Goal: Contribute content: Add original content to the website for others to see

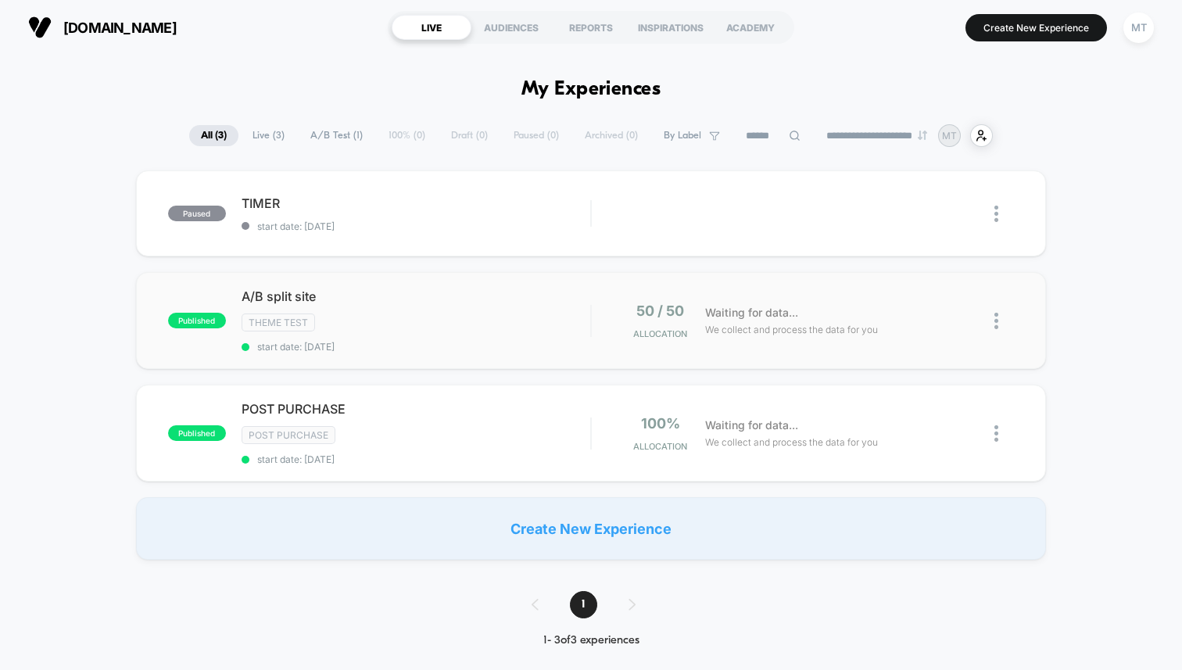
click at [320, 315] on div "Theme Test" at bounding box center [416, 322] width 349 height 18
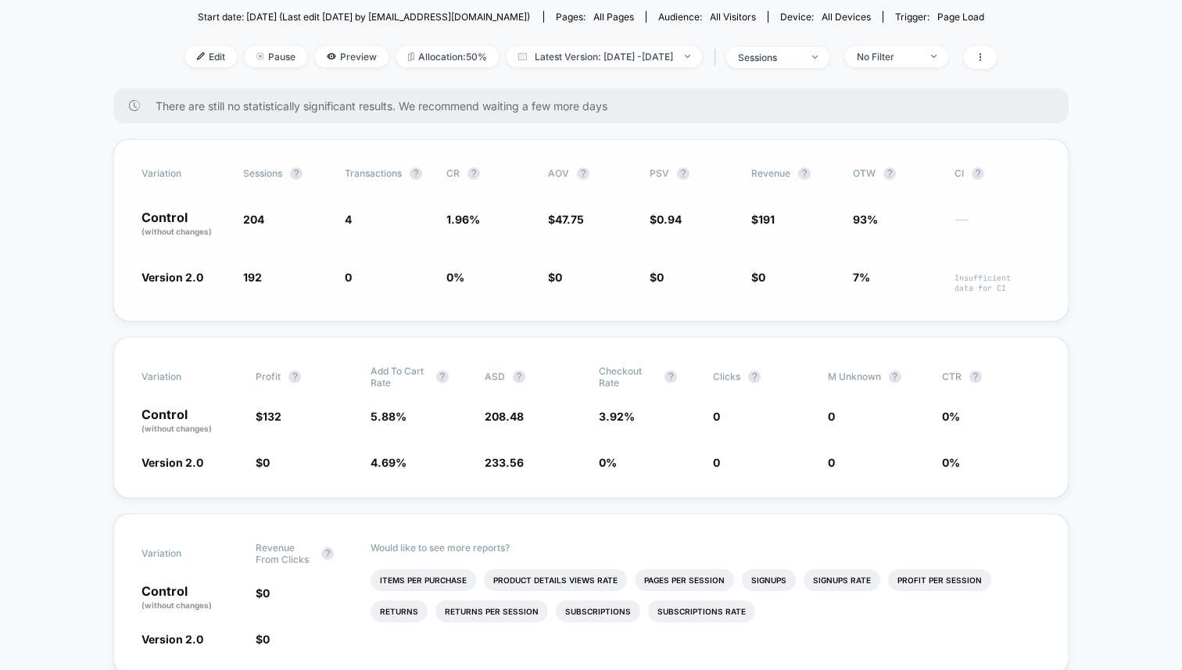
scroll to position [195, 0]
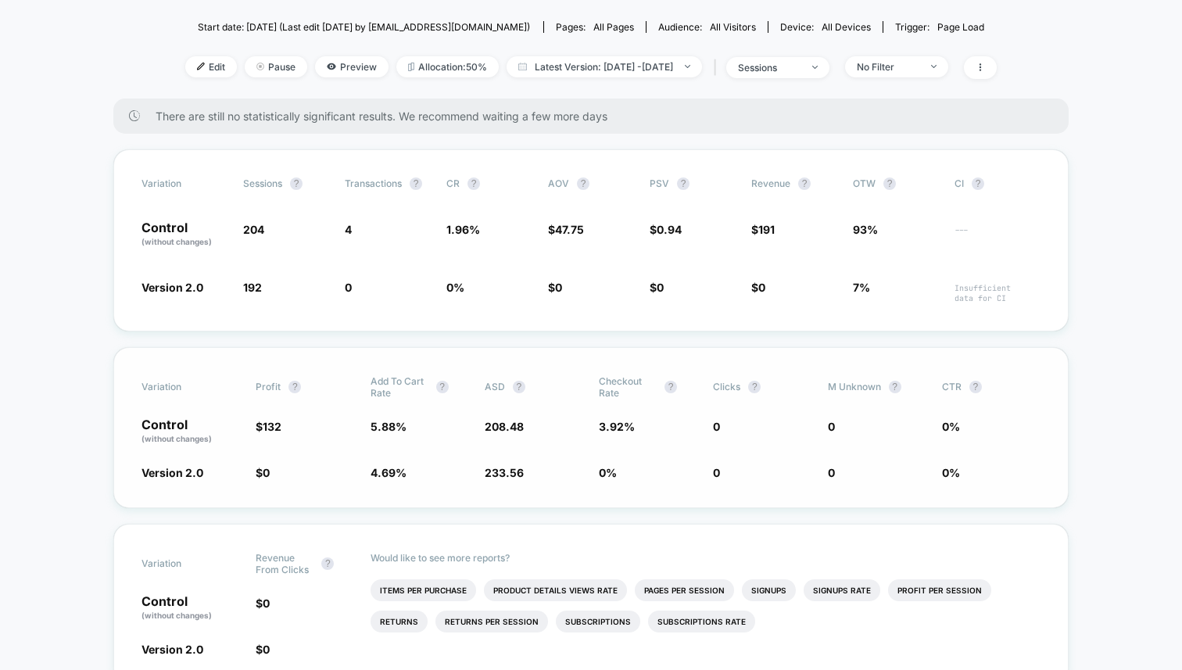
click at [375, 470] on span "4.69 %" at bounding box center [389, 472] width 36 height 13
click at [422, 298] on span "0" at bounding box center [388, 291] width 86 height 24
click at [859, 227] on span "93%" at bounding box center [865, 229] width 25 height 13
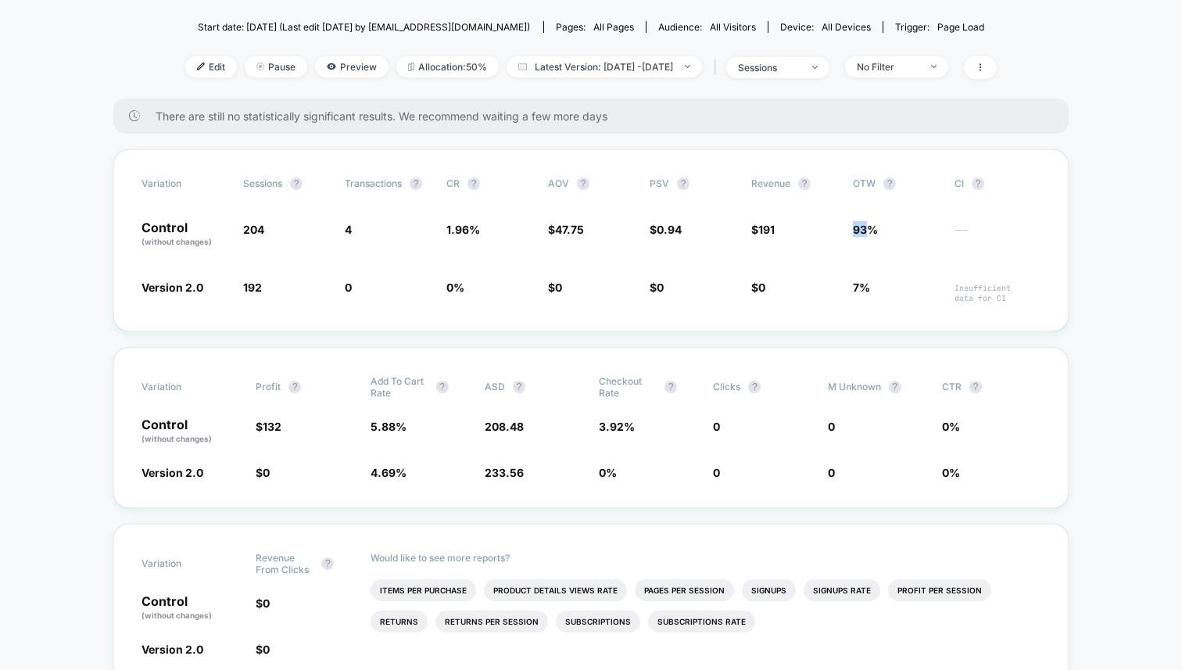
click at [859, 227] on span "93%" at bounding box center [865, 229] width 25 height 13
click at [858, 279] on span "7%" at bounding box center [896, 291] width 86 height 24
click at [855, 285] on span "7%" at bounding box center [861, 287] width 17 height 13
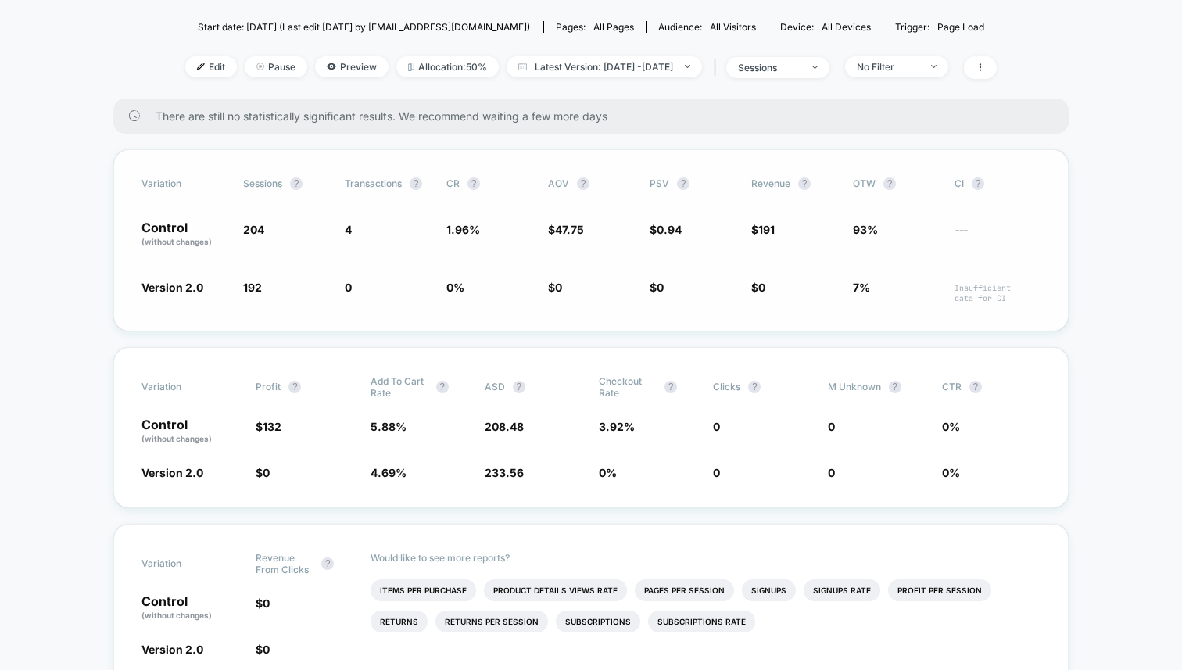
click at [855, 285] on span "7%" at bounding box center [861, 287] width 17 height 13
click at [937, 297] on span "7%" at bounding box center [896, 291] width 86 height 24
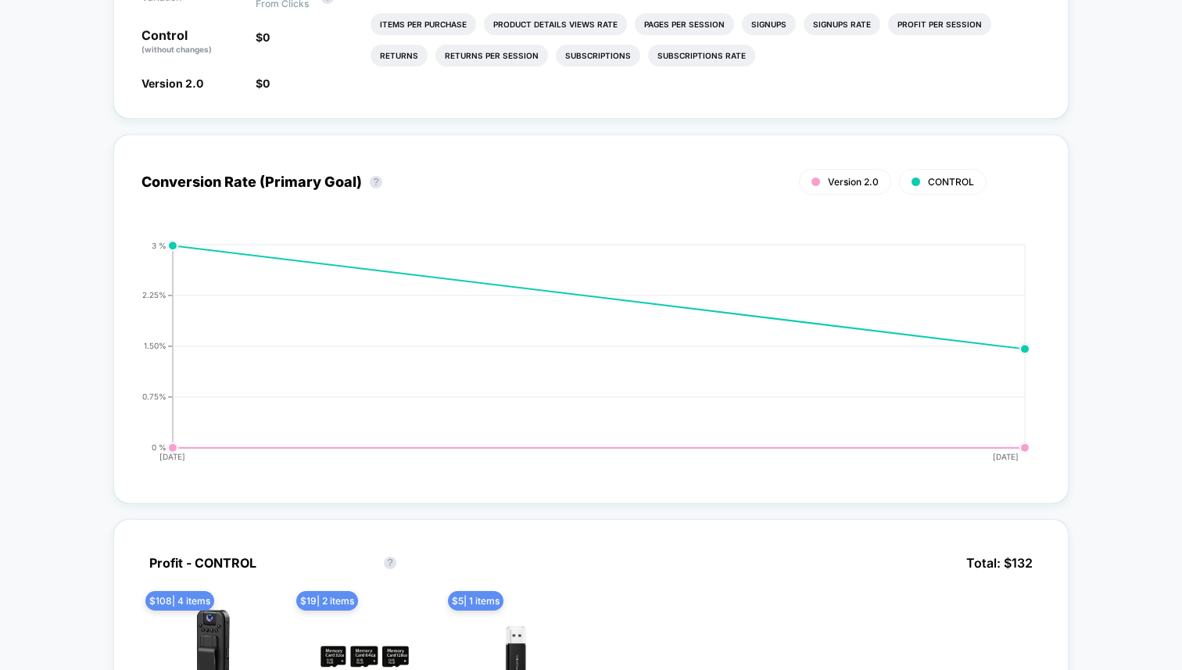
scroll to position [205, 0]
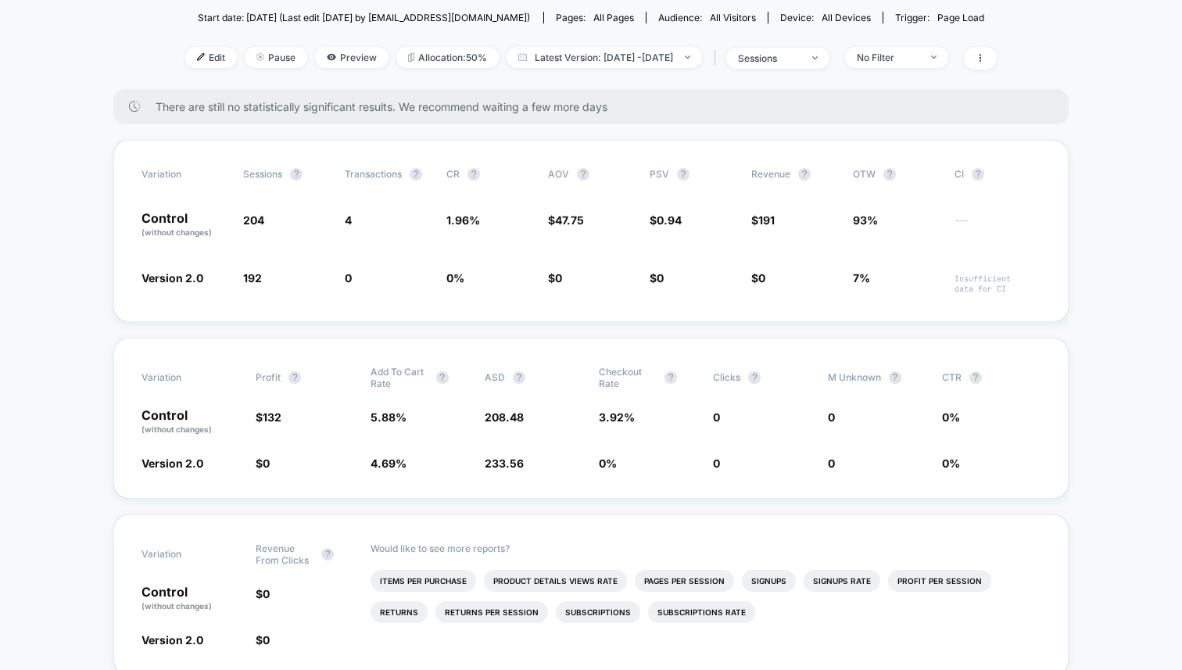
click at [446, 485] on div "Variation Profit ? Add To Cart Rate ? ASD ? Checkout Rate ? Clicks ? M Unknown …" at bounding box center [590, 418] width 955 height 161
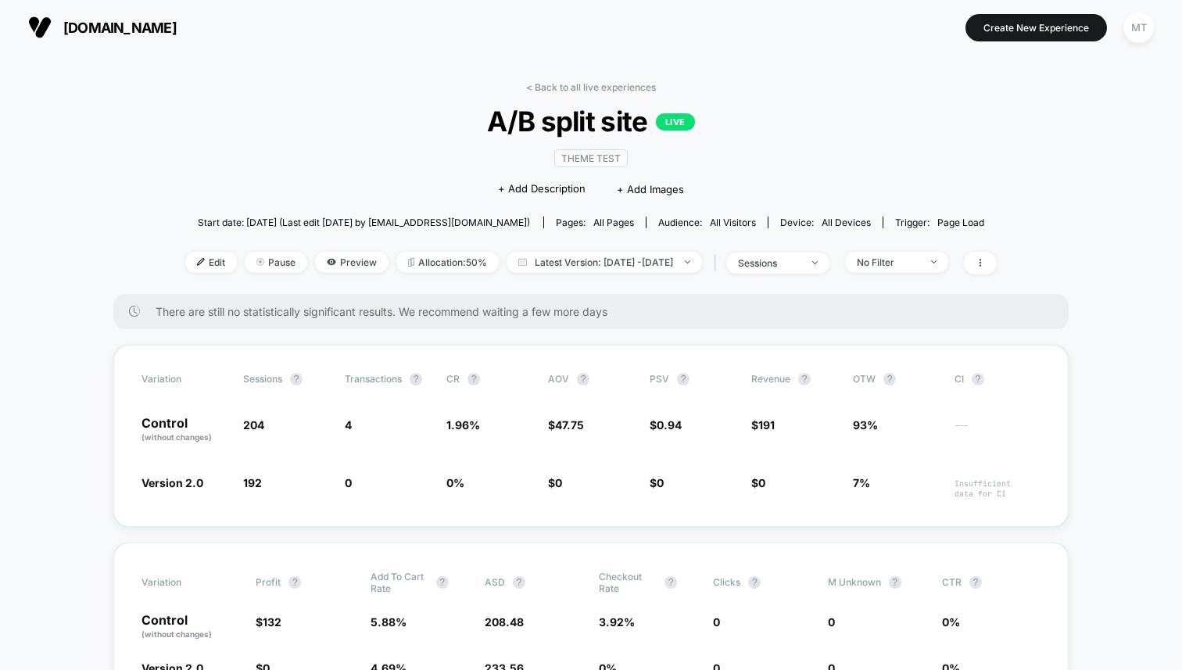
click at [543, 82] on link "< Back to all live experiences" at bounding box center [591, 87] width 130 height 12
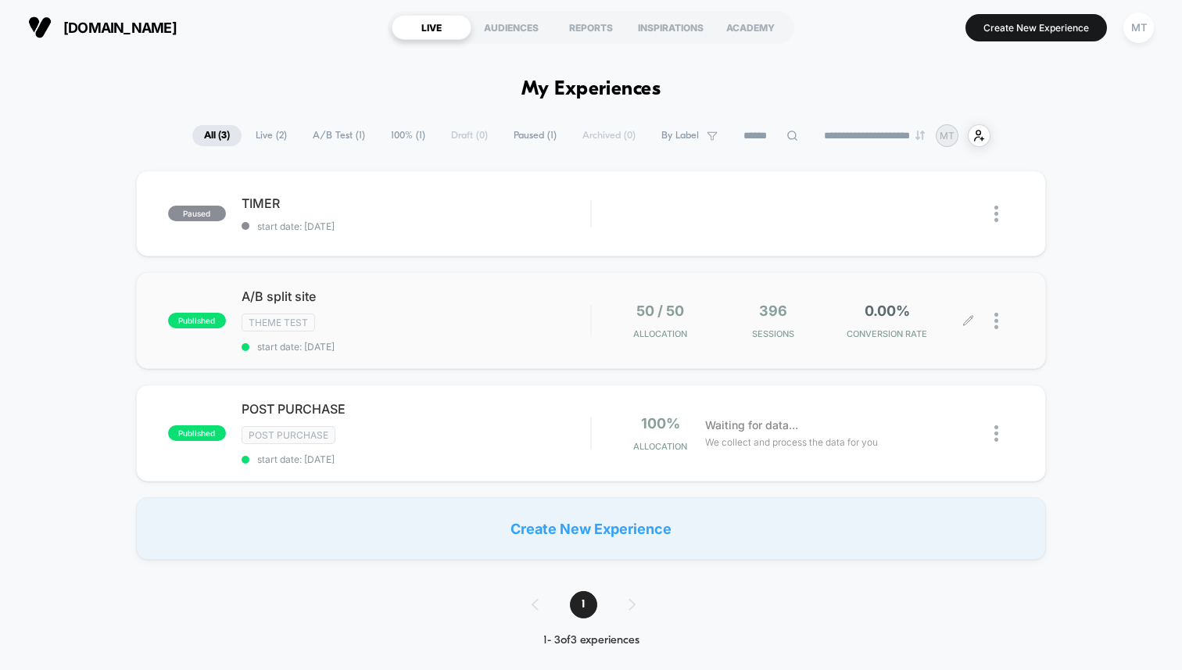
click at [997, 321] on img at bounding box center [996, 321] width 4 height 16
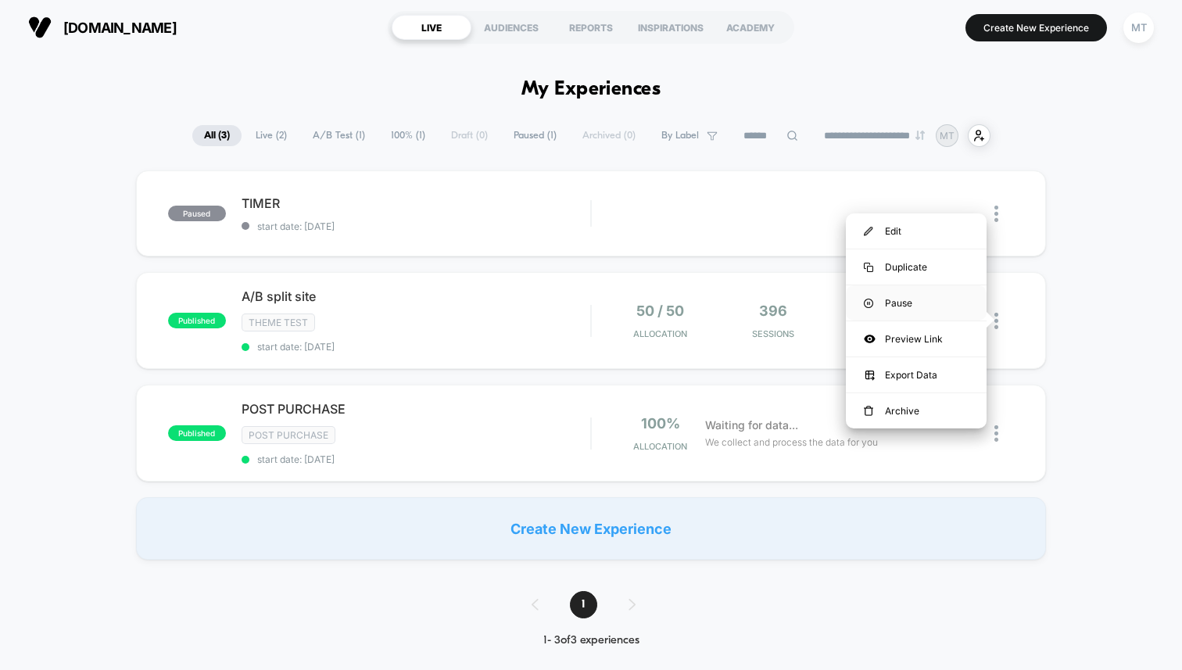
click at [945, 307] on div "Pause" at bounding box center [916, 302] width 141 height 35
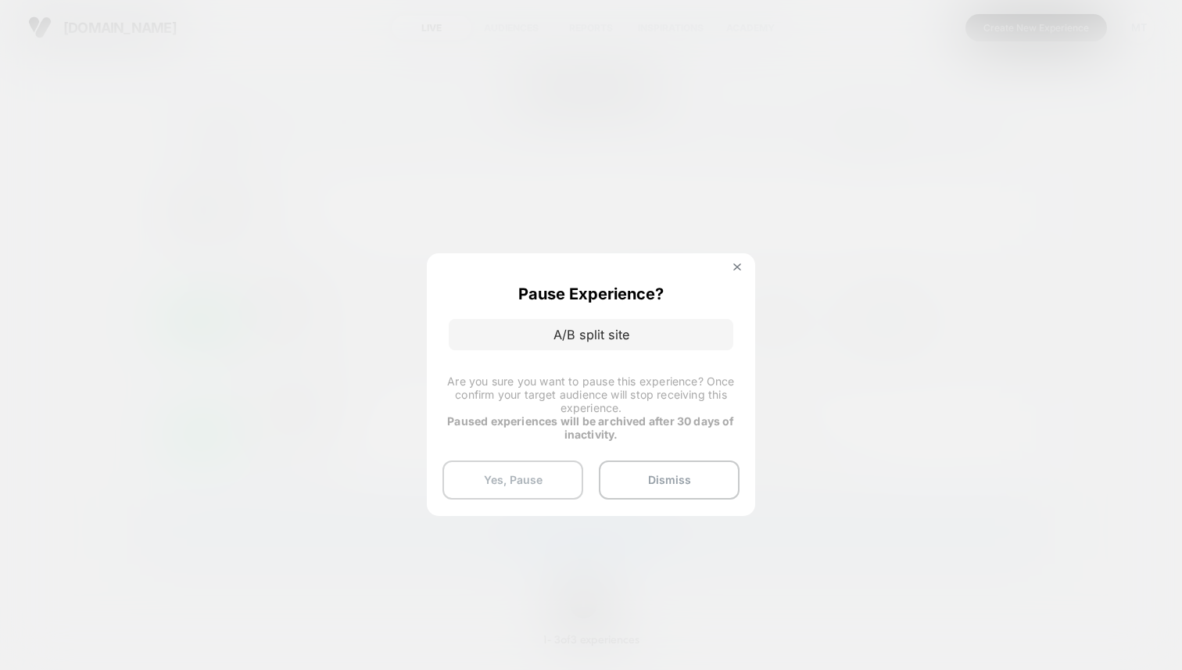
click at [517, 485] on button "Yes, Pause" at bounding box center [512, 479] width 141 height 39
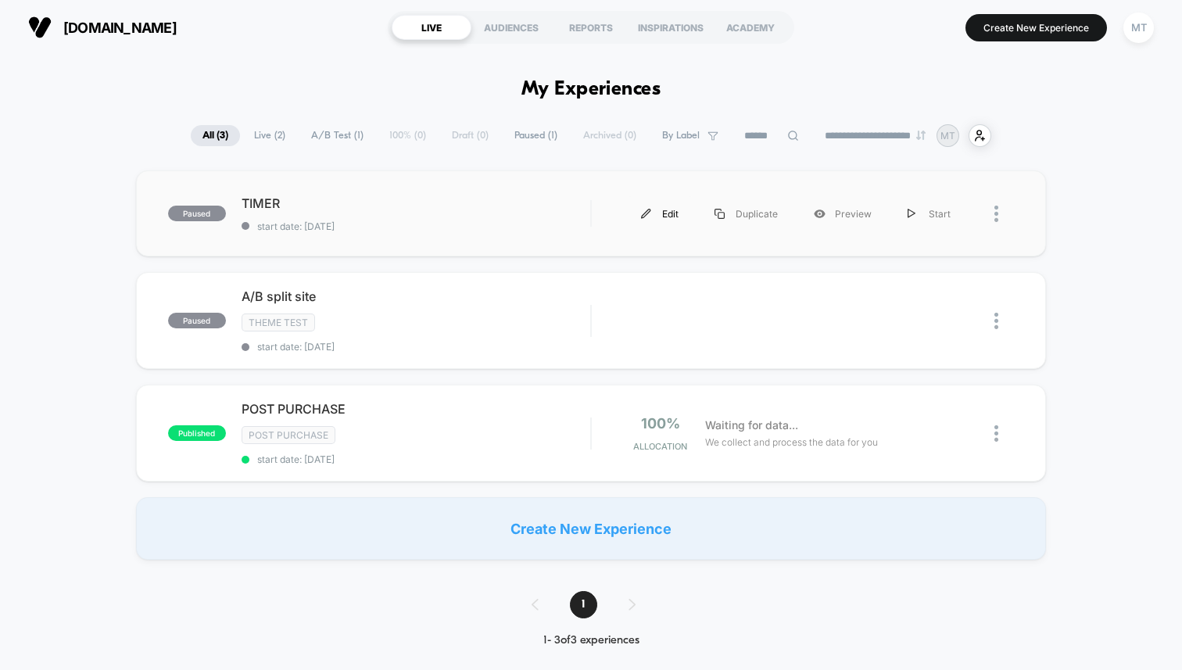
click at [679, 217] on div "Edit" at bounding box center [659, 213] width 73 height 35
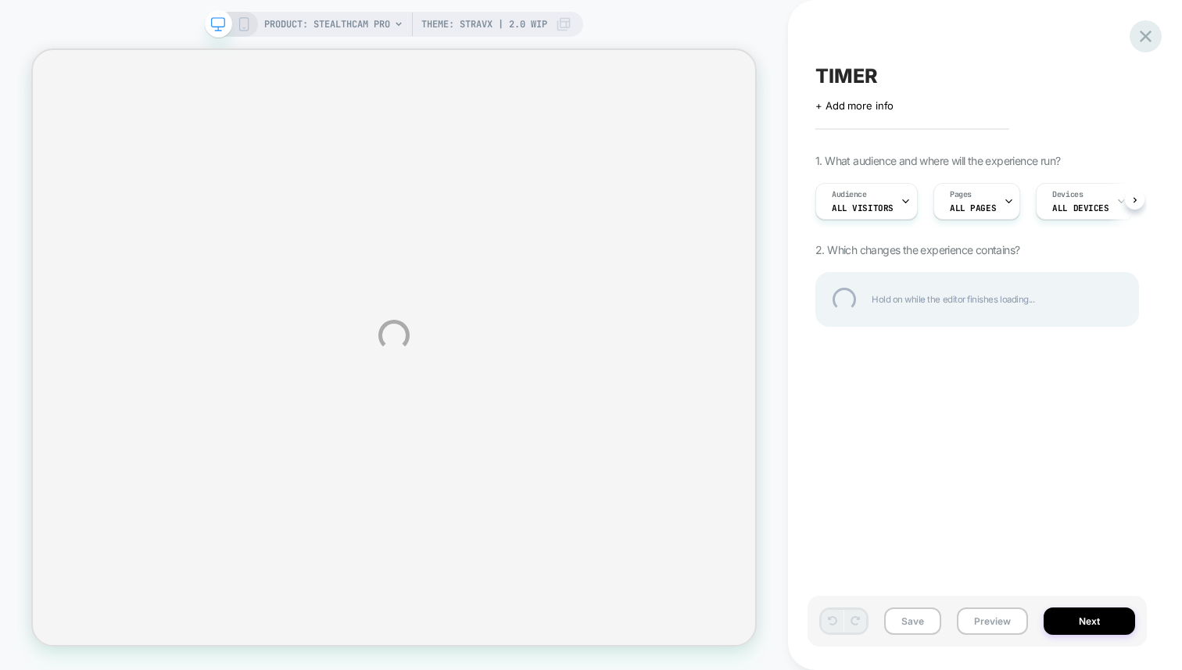
click at [1154, 38] on div at bounding box center [1146, 36] width 32 height 32
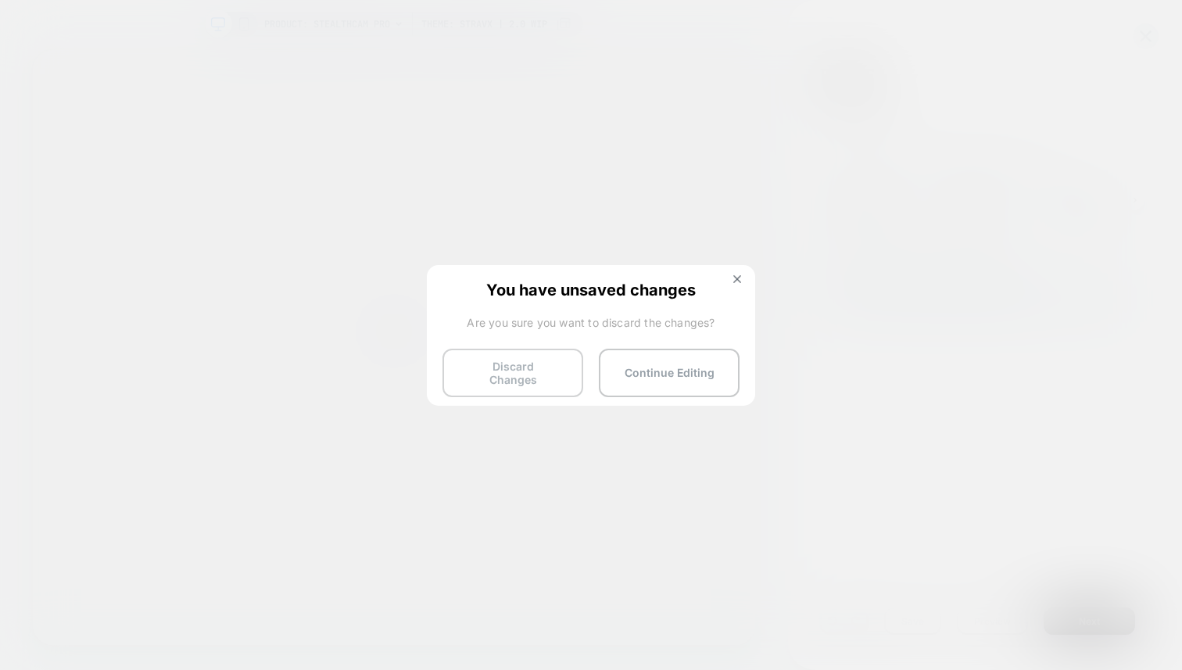
click at [570, 360] on button "Discard Changes" at bounding box center [512, 373] width 141 height 48
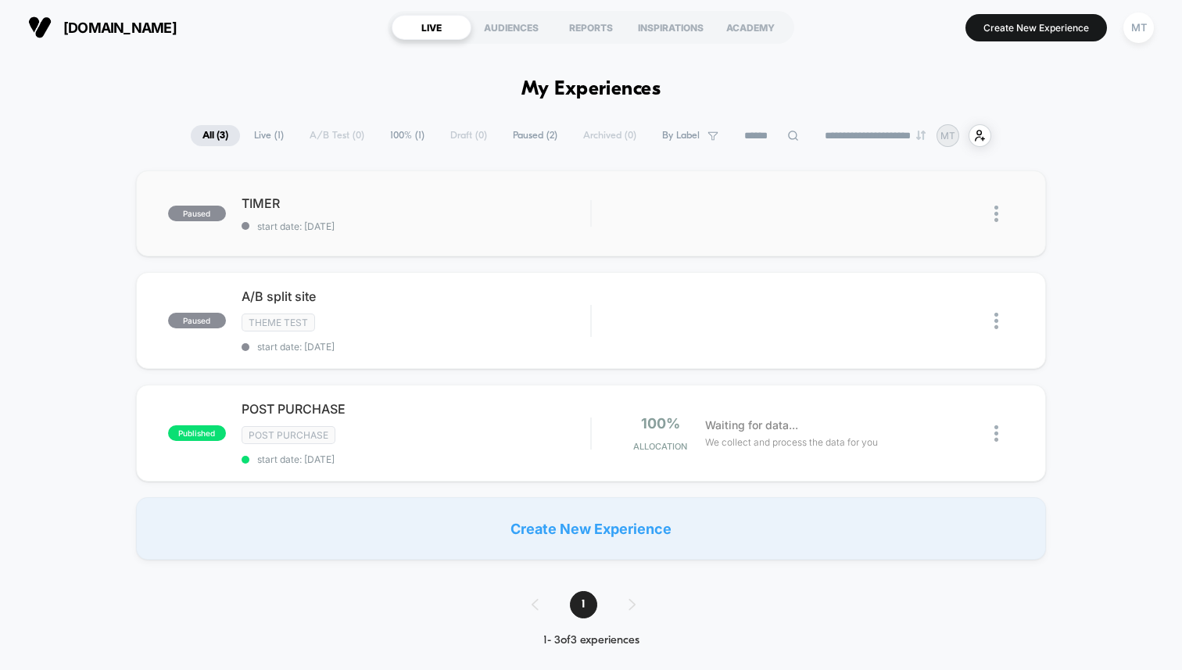
click at [995, 213] on img at bounding box center [996, 214] width 4 height 16
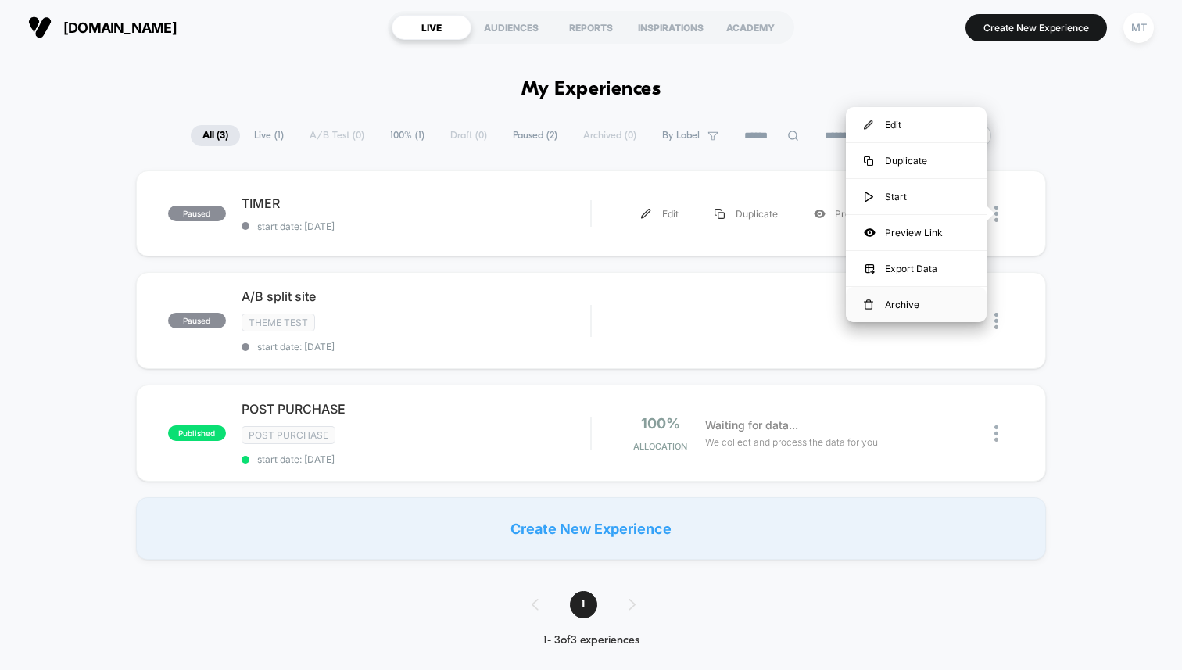
click at [889, 306] on div "Archive" at bounding box center [916, 304] width 141 height 35
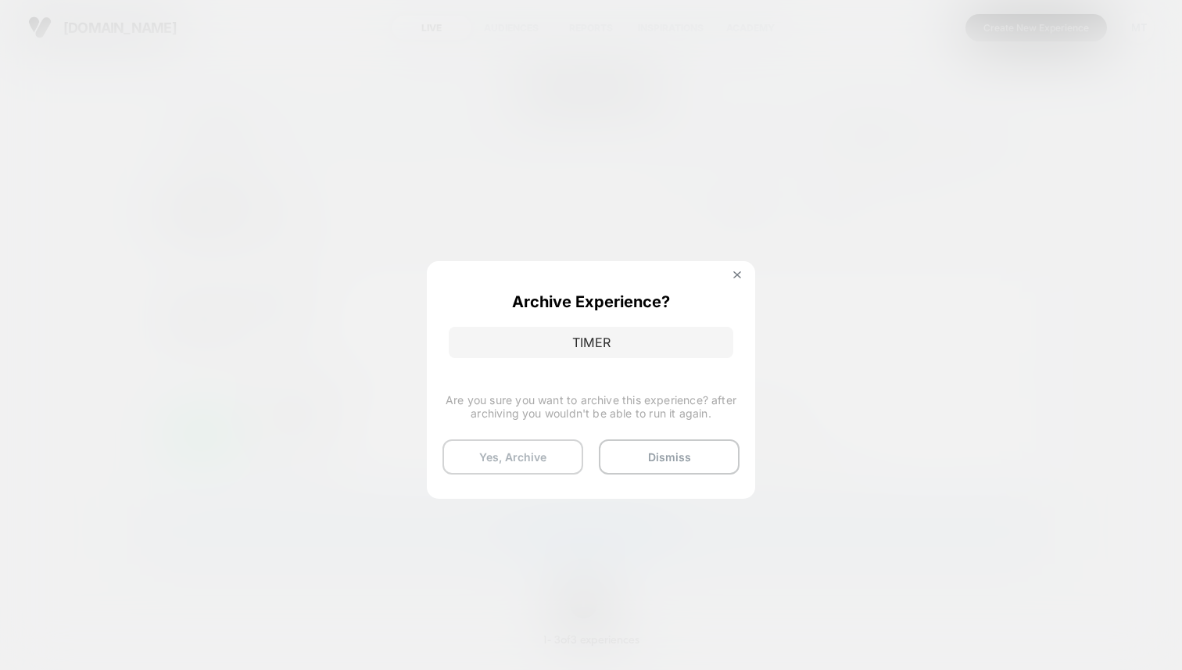
click at [552, 450] on button "Yes, Archive" at bounding box center [512, 456] width 141 height 35
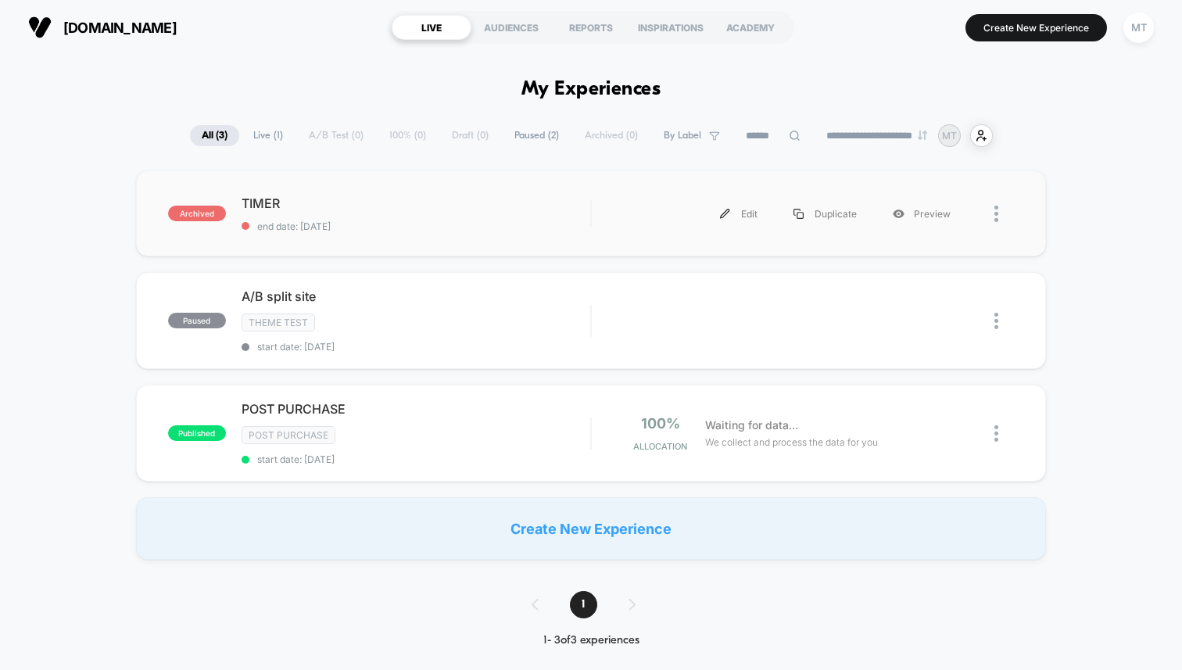
click at [1002, 207] on div at bounding box center [1004, 213] width 20 height 35
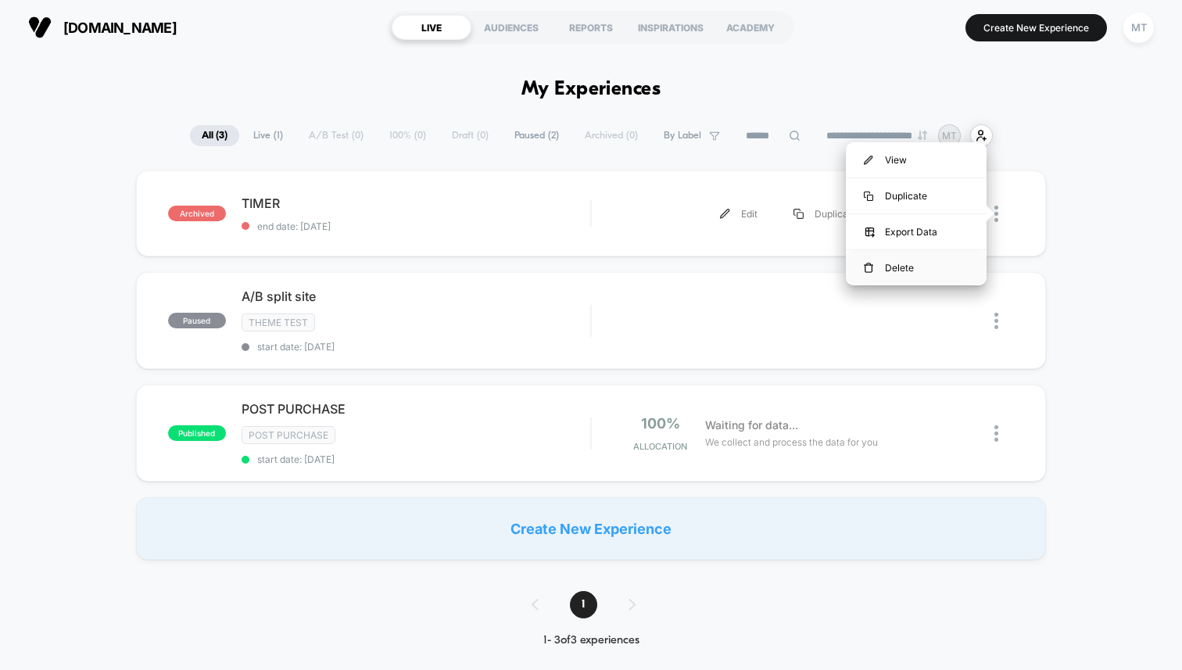
click at [908, 280] on div "Delete" at bounding box center [916, 267] width 141 height 35
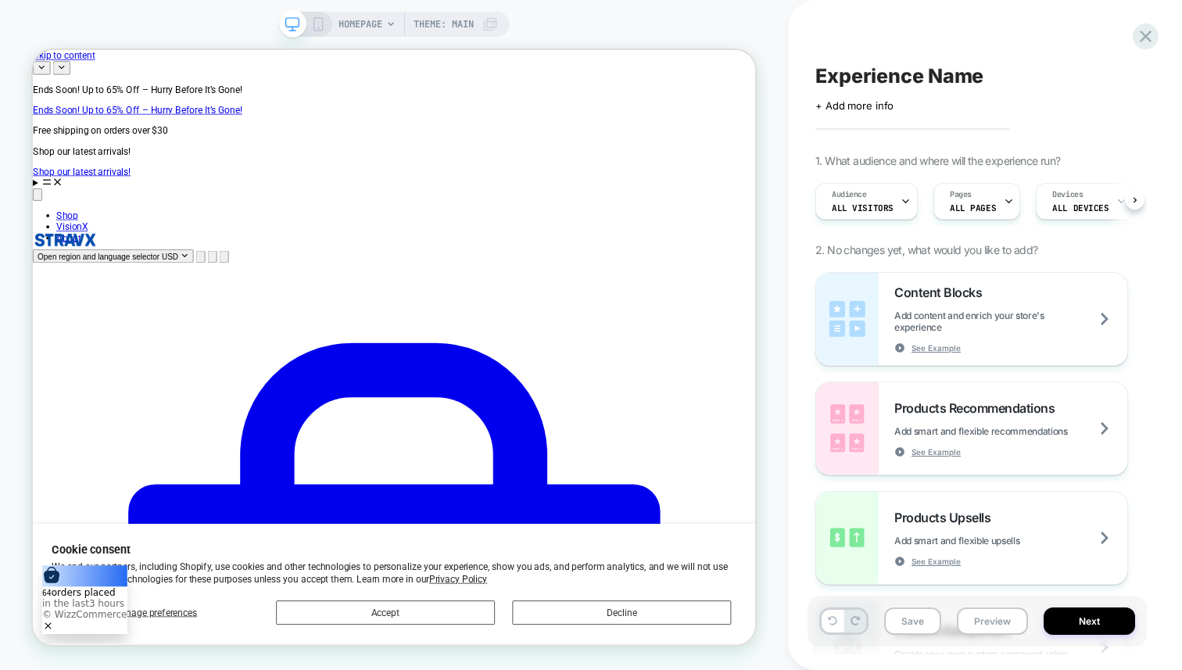
scroll to position [0, 1]
click at [460, 26] on span "Theme: MAIN" at bounding box center [444, 24] width 60 height 25
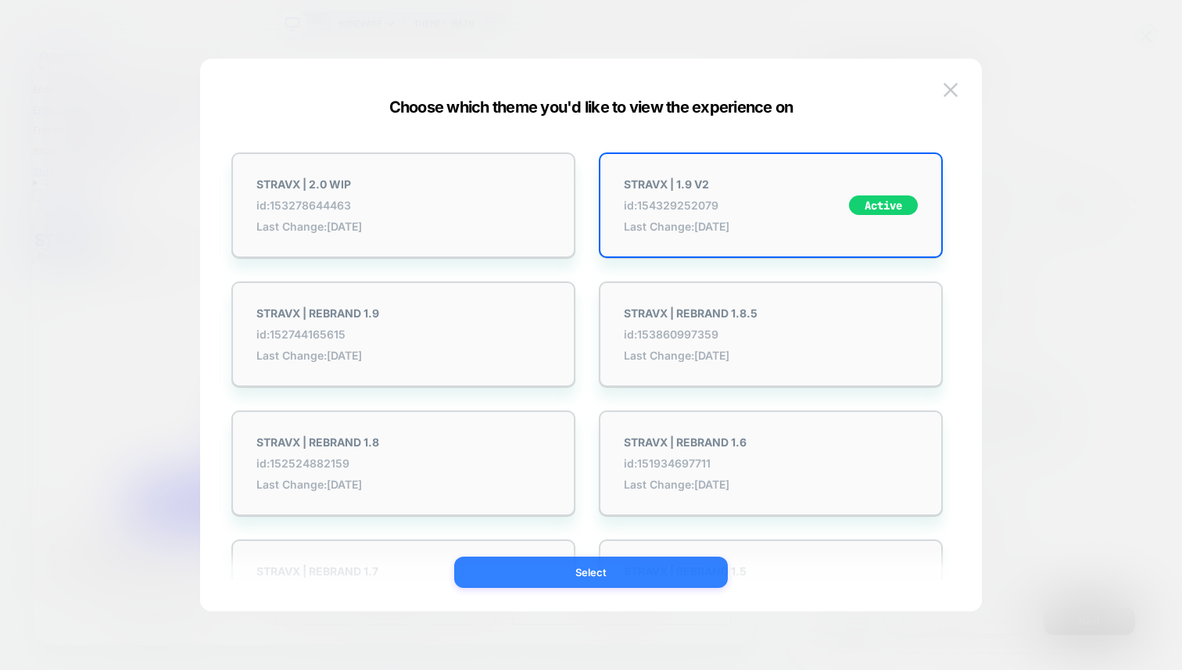
click at [584, 573] on button "Select" at bounding box center [591, 572] width 274 height 31
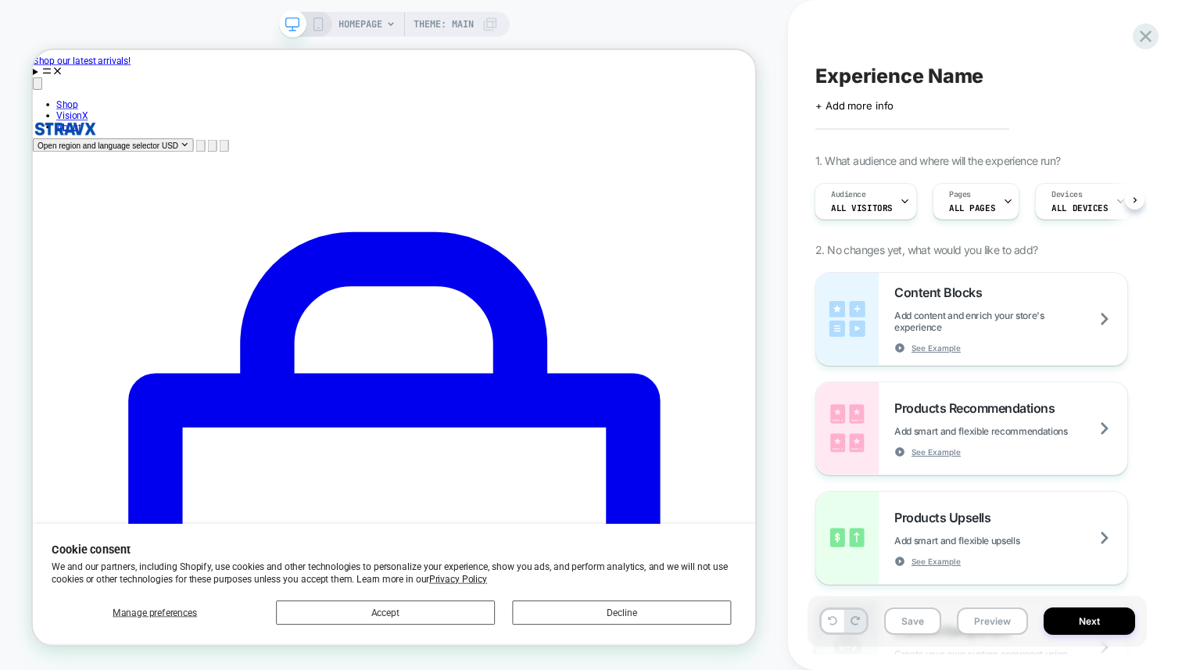
scroll to position [0, 0]
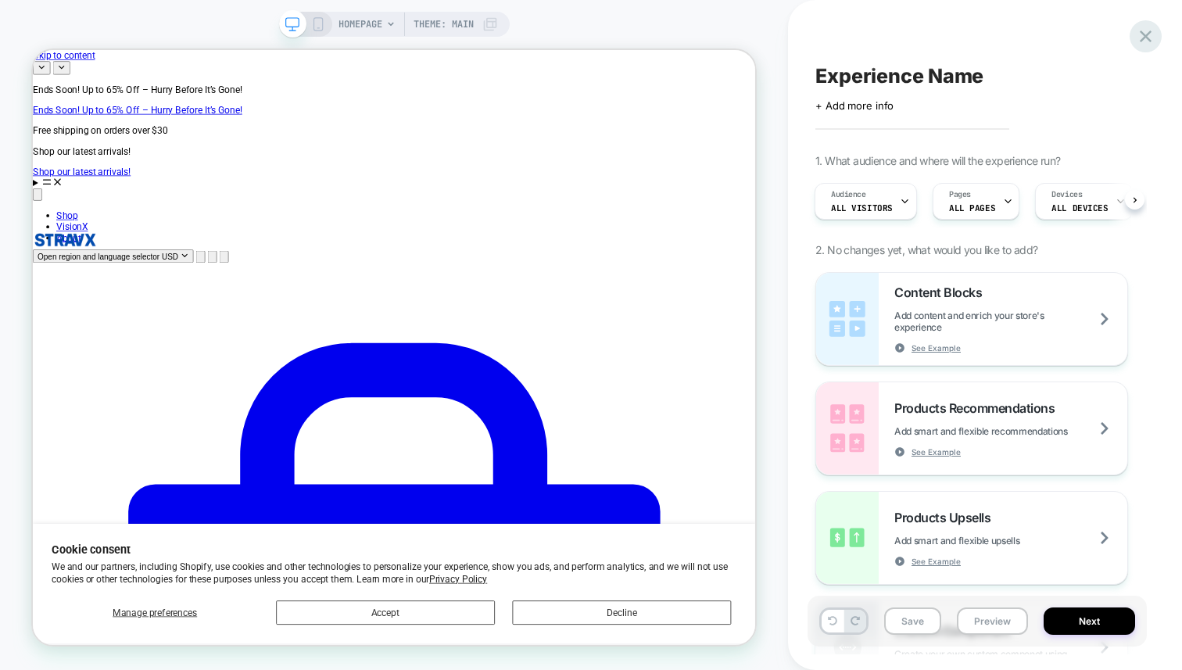
click at [1134, 38] on div at bounding box center [1146, 36] width 32 height 32
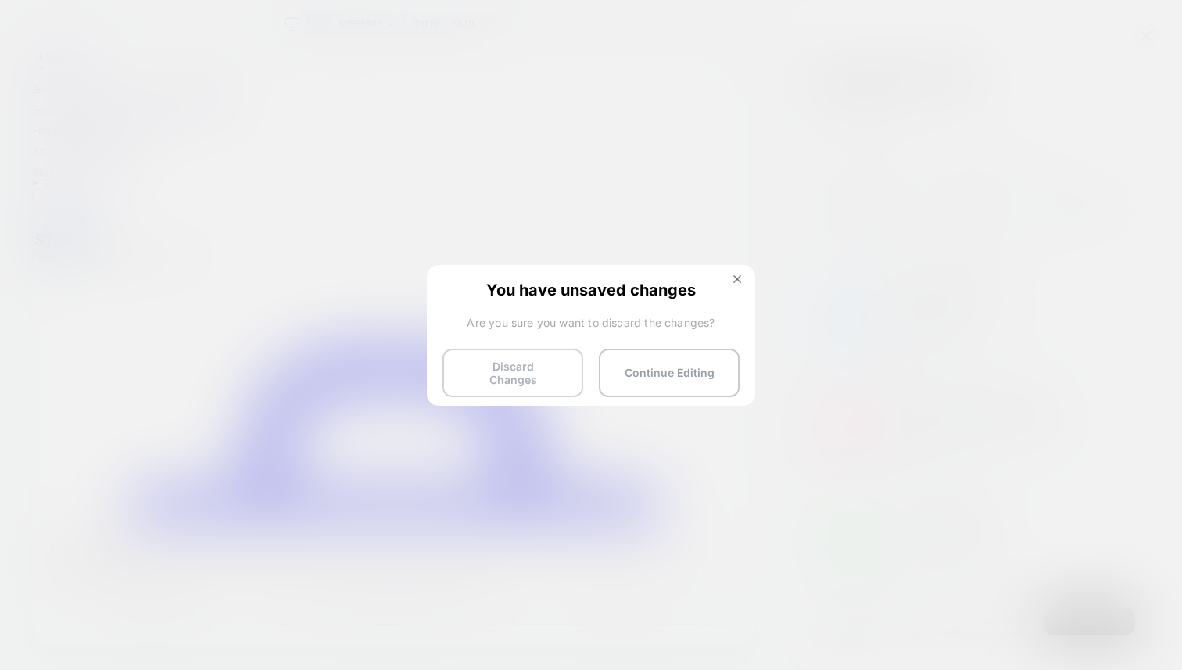
click at [557, 349] on button "Discard Changes" at bounding box center [512, 373] width 141 height 48
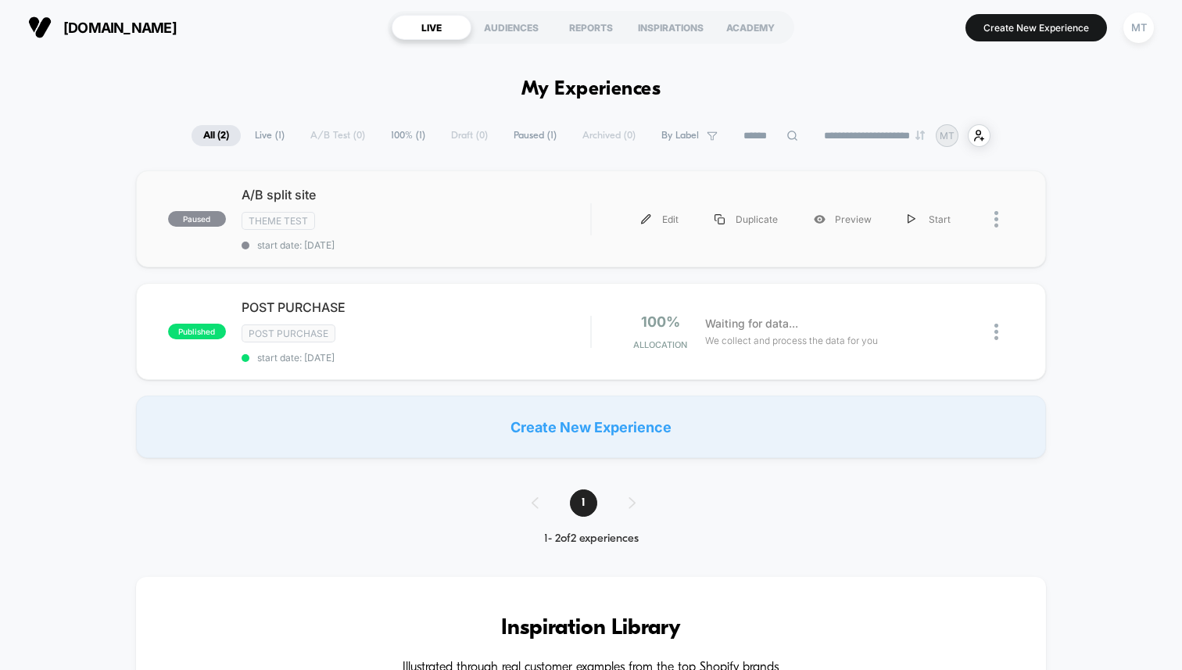
click at [1002, 220] on div at bounding box center [1004, 219] width 20 height 35
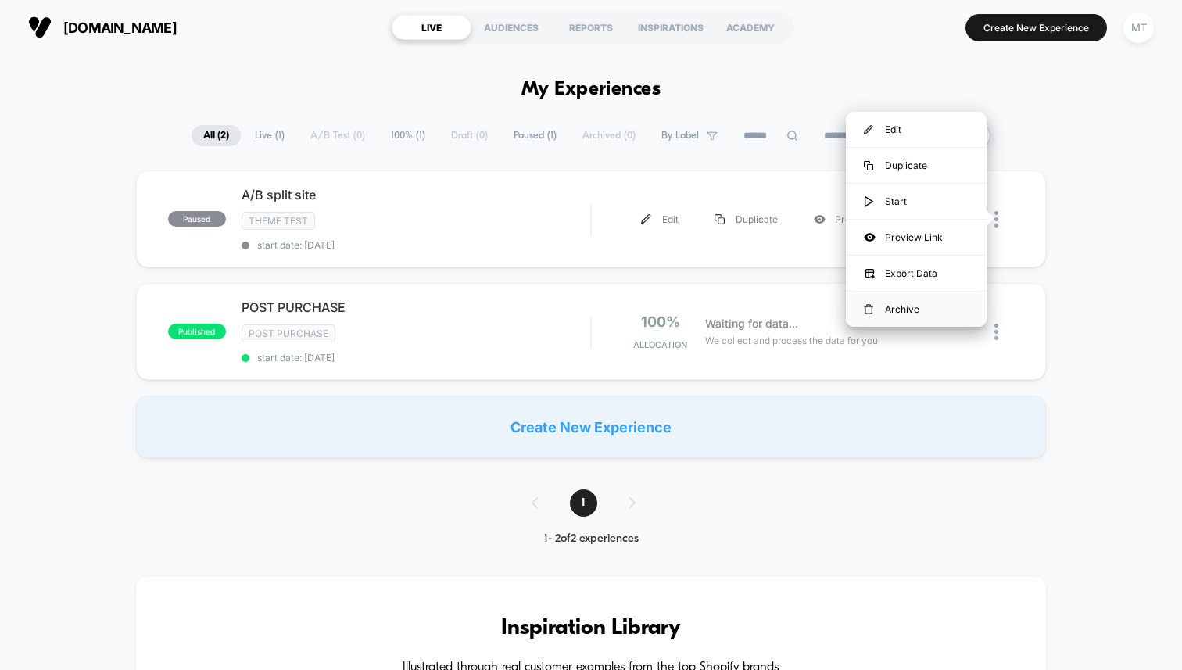
click at [919, 303] on div "Archive" at bounding box center [916, 309] width 141 height 35
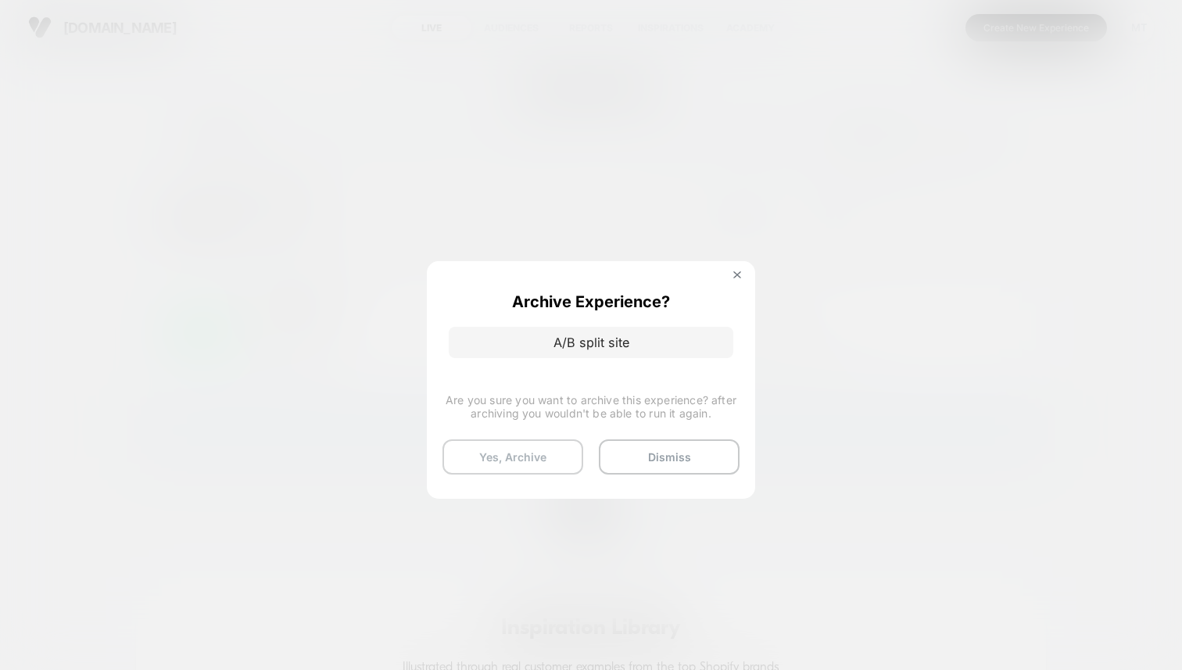
click at [555, 450] on button "Yes, Archive" at bounding box center [512, 456] width 141 height 35
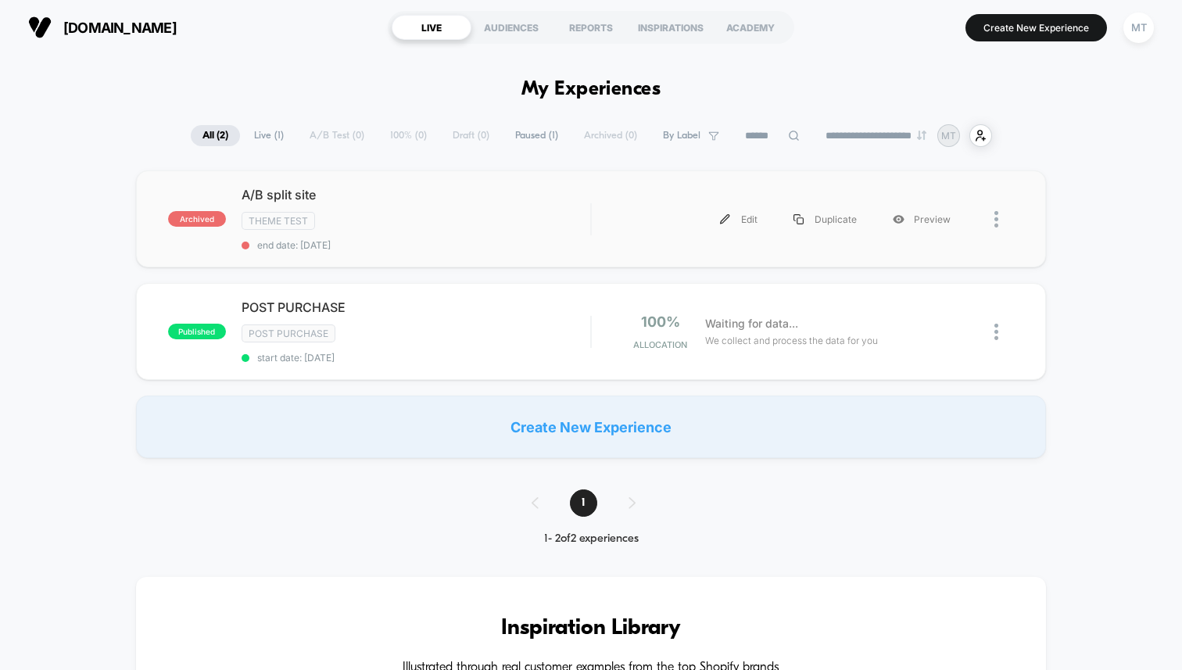
click at [999, 202] on div at bounding box center [1004, 219] width 20 height 35
click at [929, 275] on div "Delete" at bounding box center [916, 273] width 141 height 35
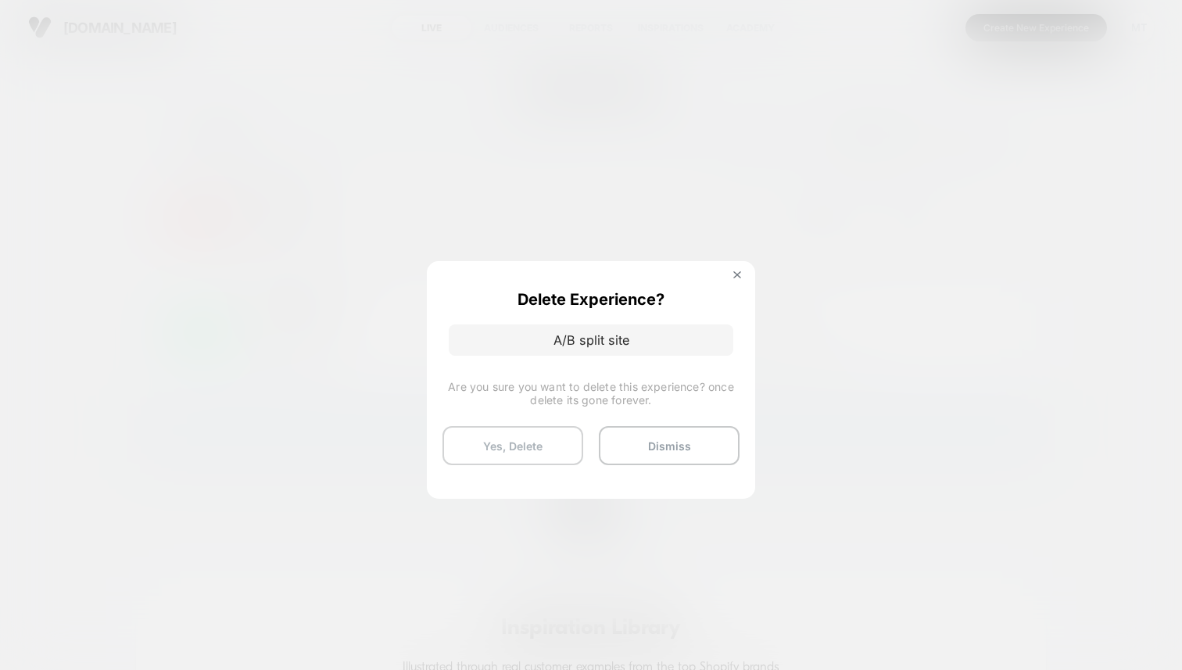
click at [514, 438] on button "Yes, Delete" at bounding box center [512, 445] width 141 height 39
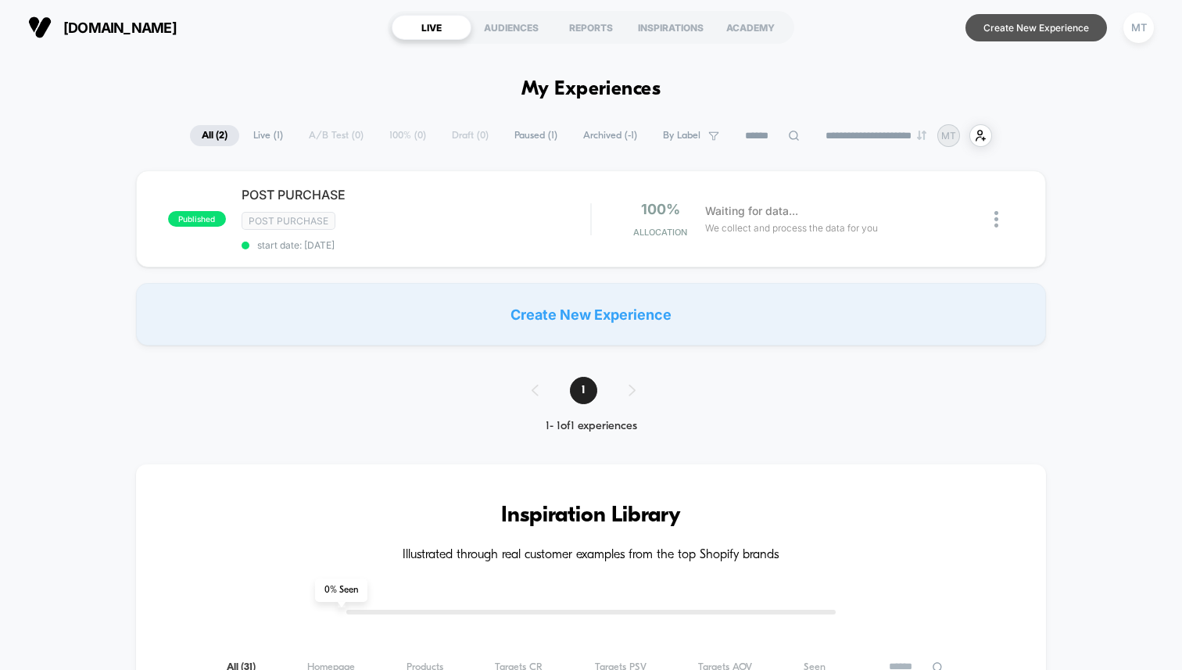
click at [1046, 26] on button "Create New Experience" at bounding box center [1035, 27] width 141 height 27
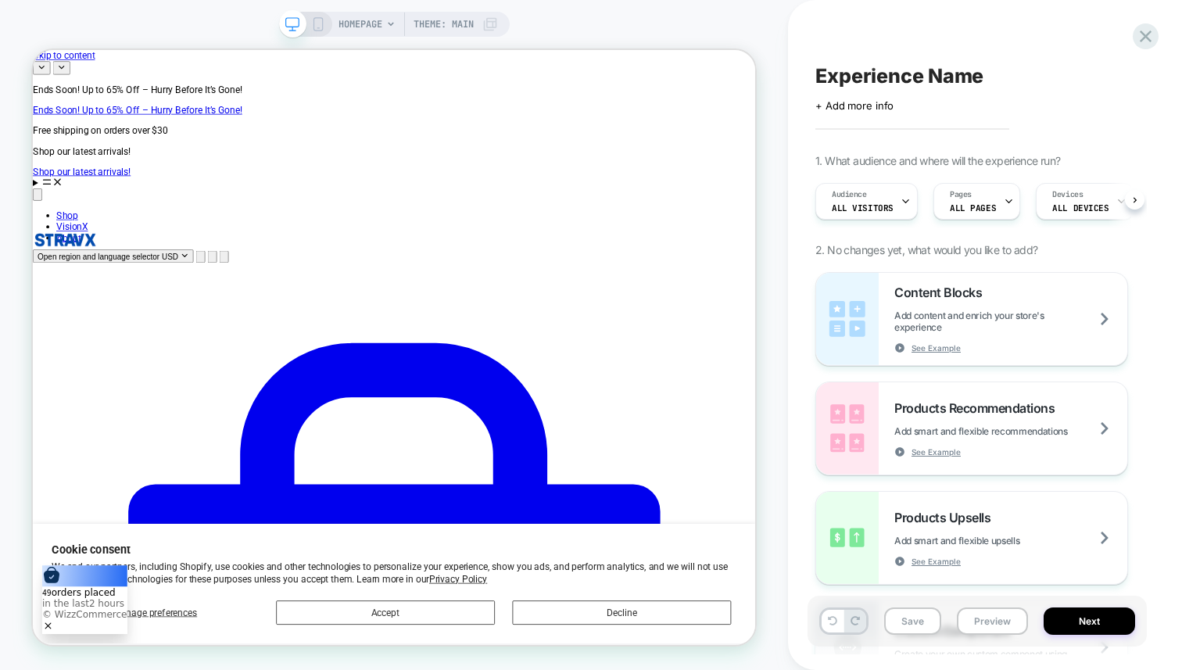
scroll to position [0, 1]
click at [441, 21] on span "Theme: MAIN" at bounding box center [444, 24] width 60 height 25
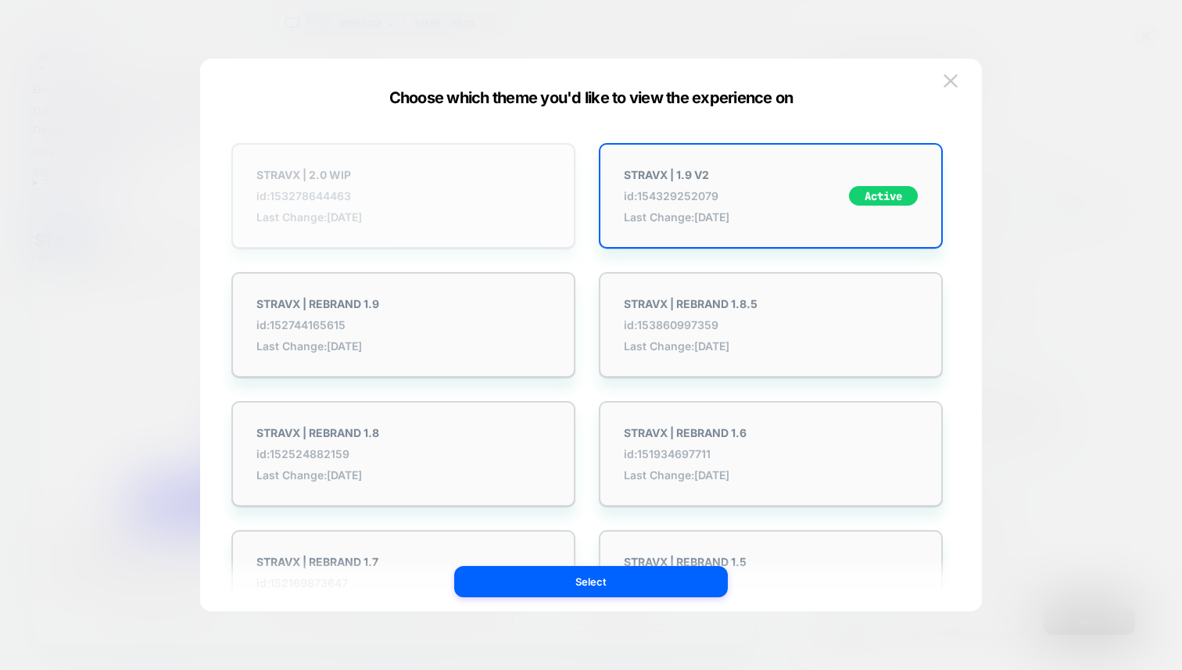
click at [396, 192] on div "STRAVX | 2.0 WIP id: 153278644463 Last Change: [DATE]" at bounding box center [403, 196] width 344 height 106
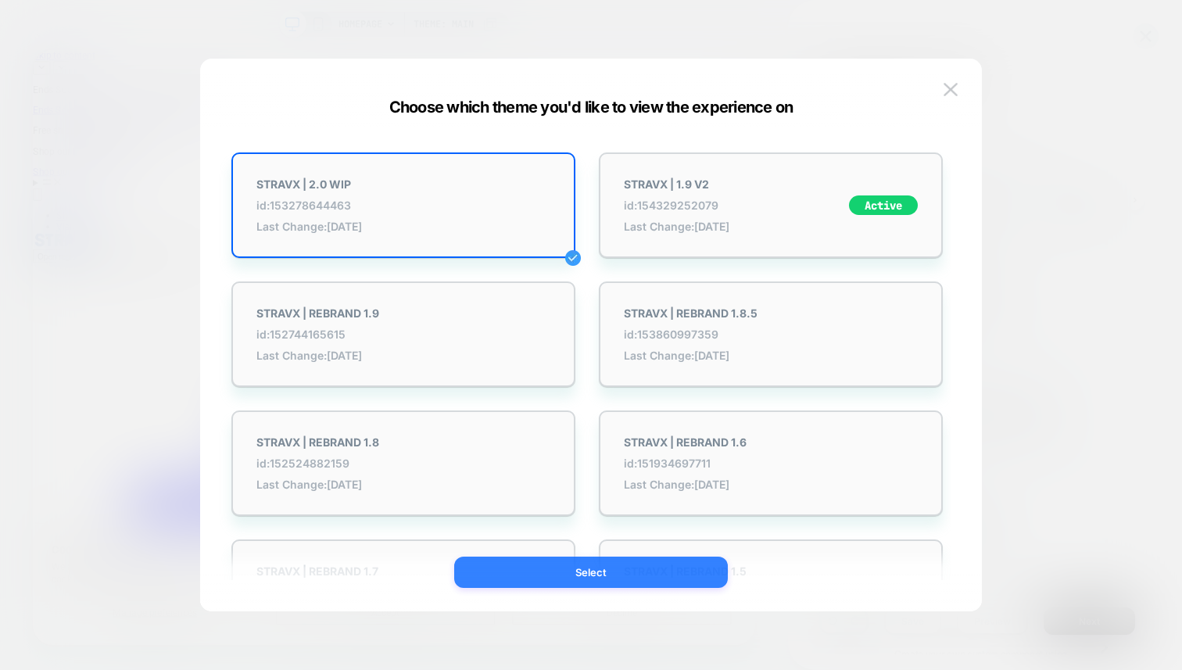
click at [548, 576] on button "Select" at bounding box center [591, 572] width 274 height 31
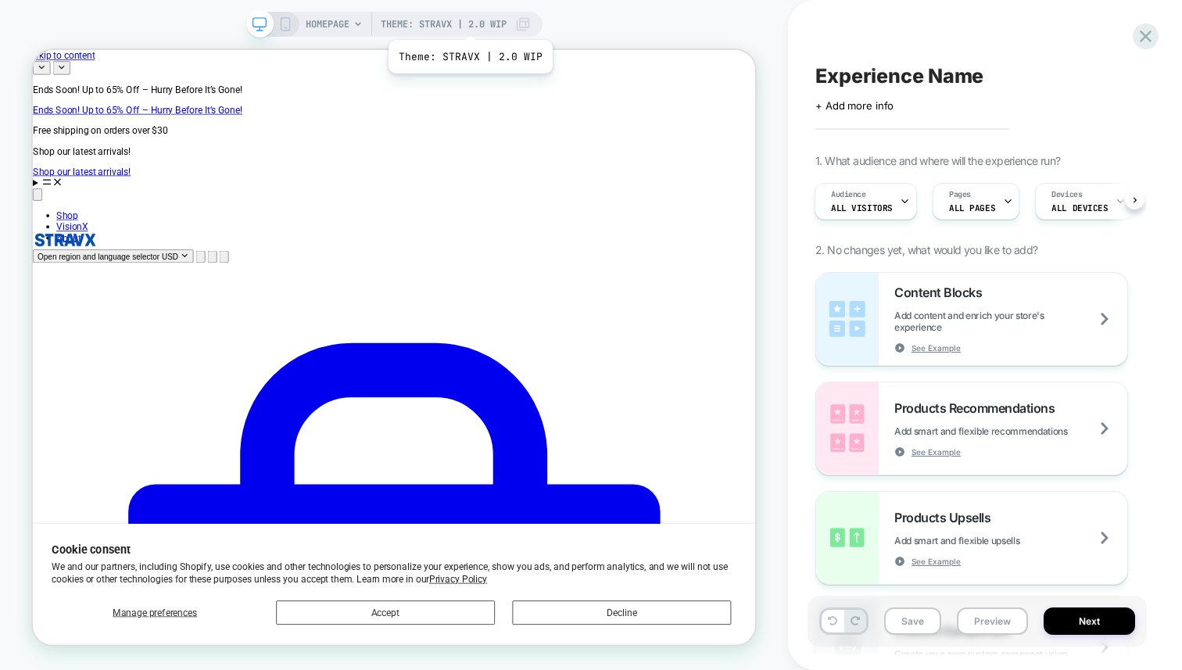
scroll to position [0, 2]
click at [469, 20] on span "Theme: STRAVX | 2.0 WIP" at bounding box center [444, 24] width 126 height 25
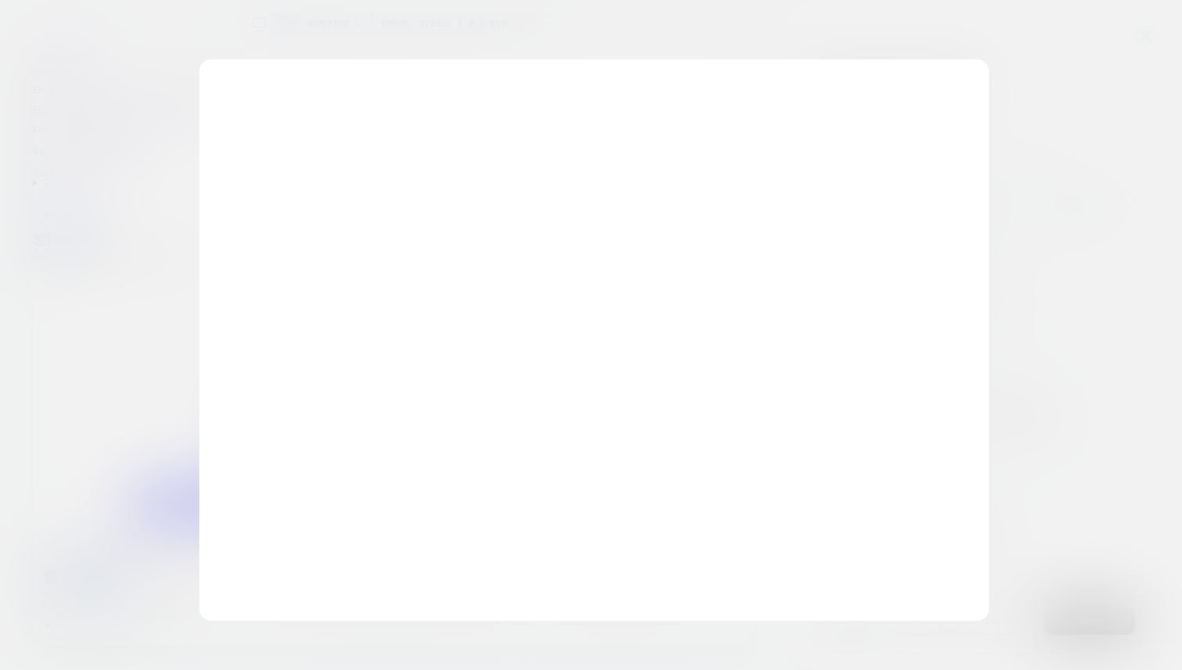
scroll to position [0, 0]
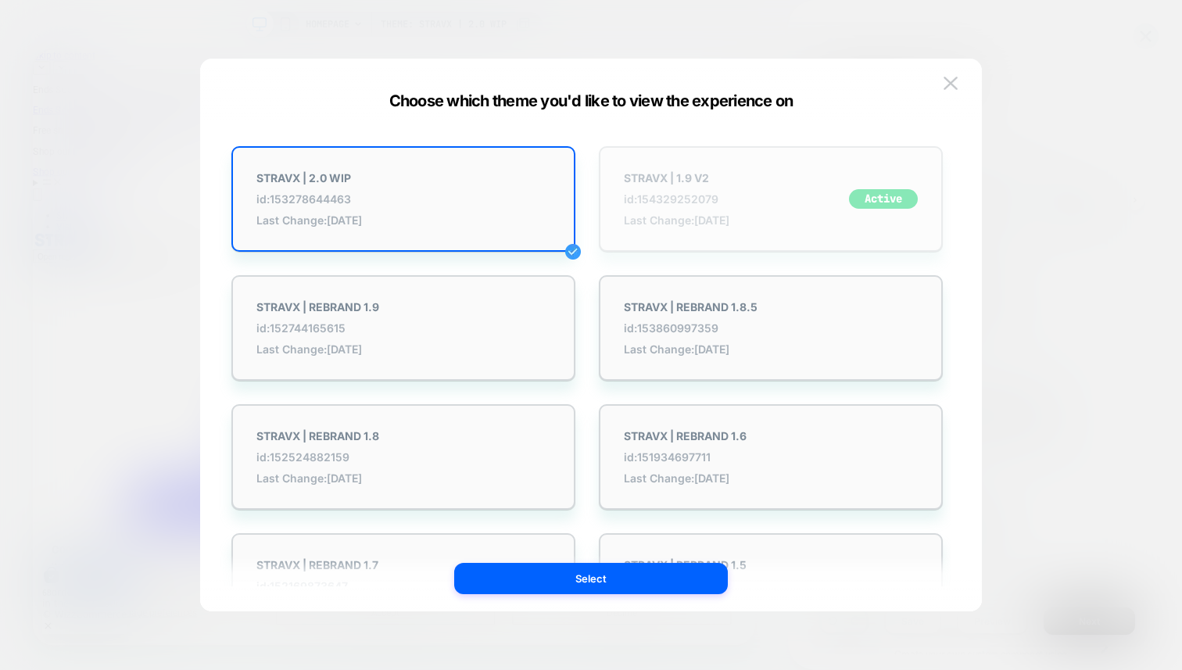
click at [766, 185] on div "STRAVX | 1.9 V2 id: 154329252079 Last Change: [DATE] Active" at bounding box center [771, 199] width 344 height 106
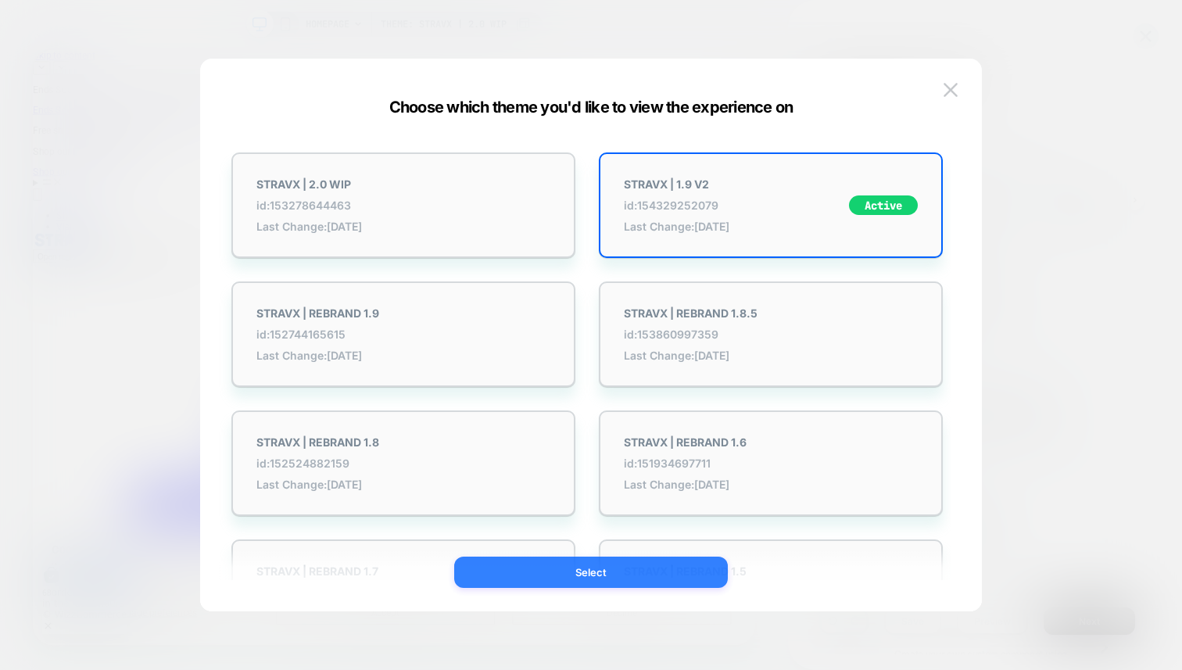
click at [560, 564] on button "Select" at bounding box center [591, 572] width 274 height 31
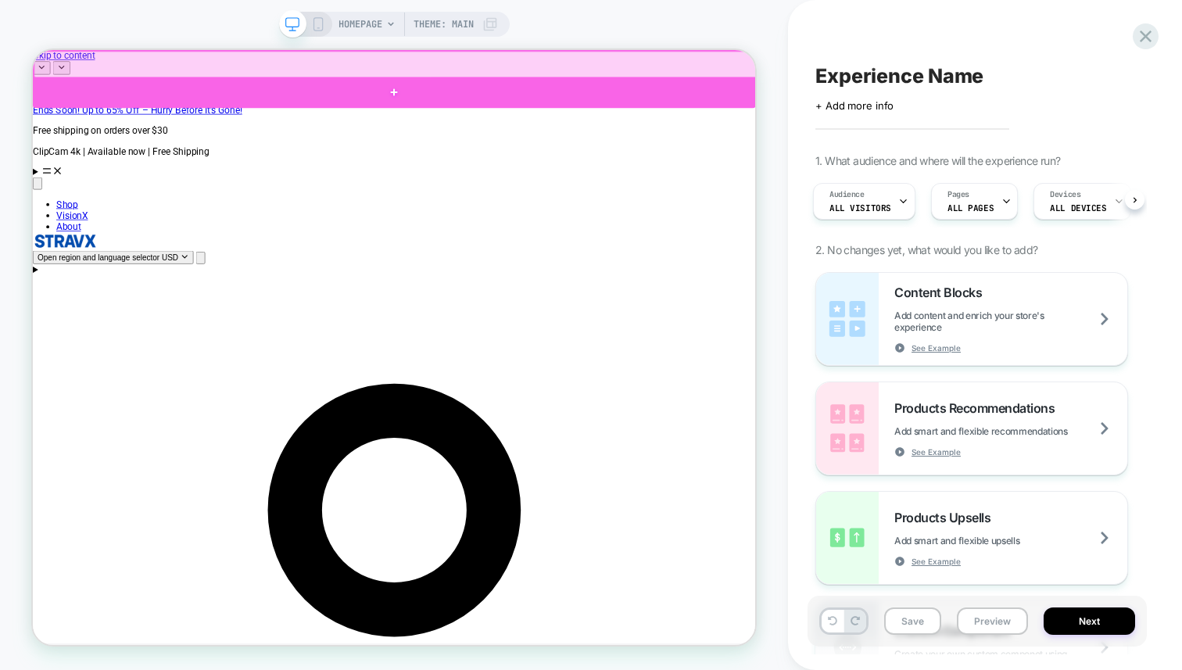
click at [665, 108] on div at bounding box center [515, 106] width 964 height 41
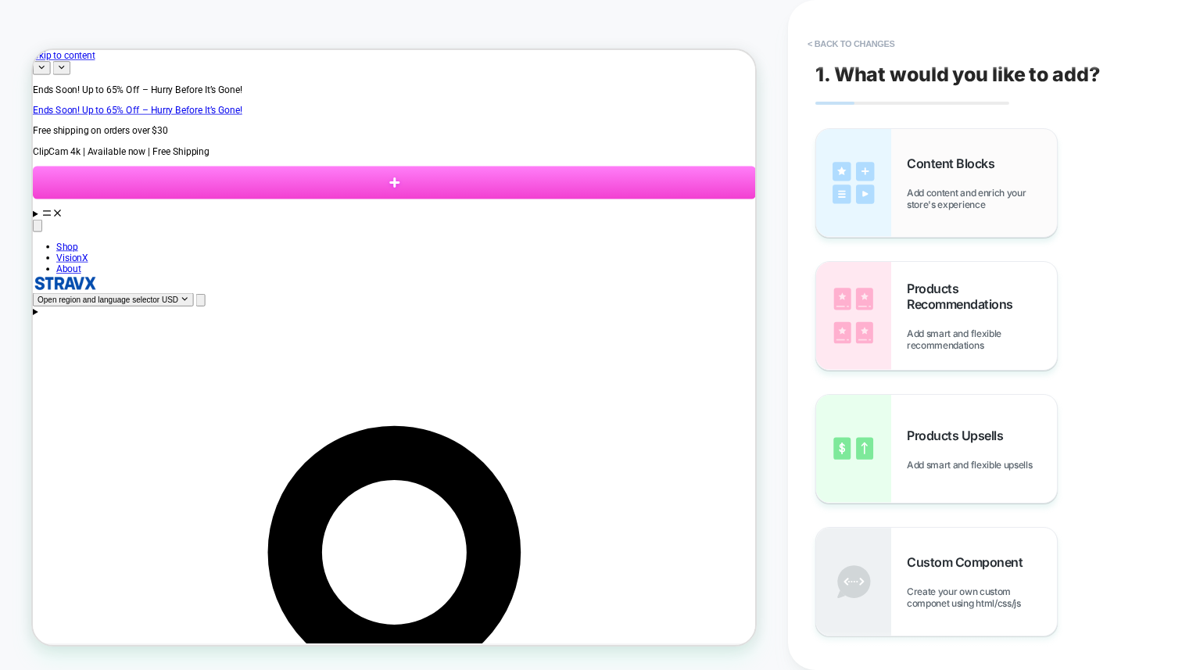
click at [993, 235] on div "Content Blocks Add content and enrich your store's experience" at bounding box center [936, 183] width 241 height 108
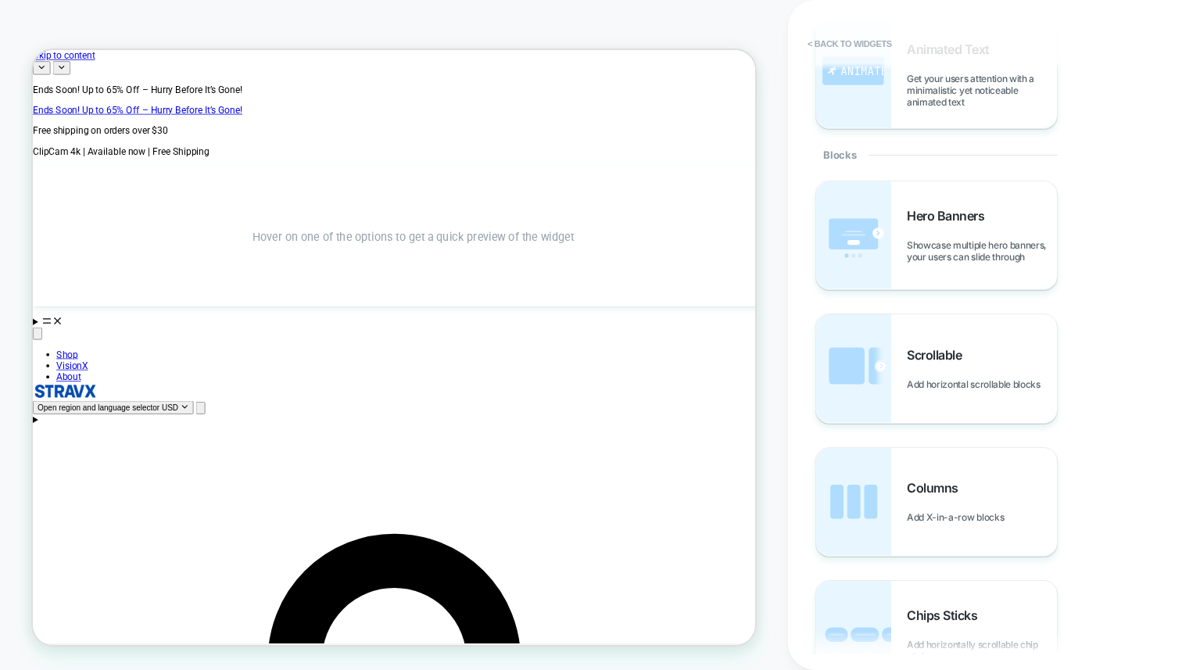
scroll to position [518, 0]
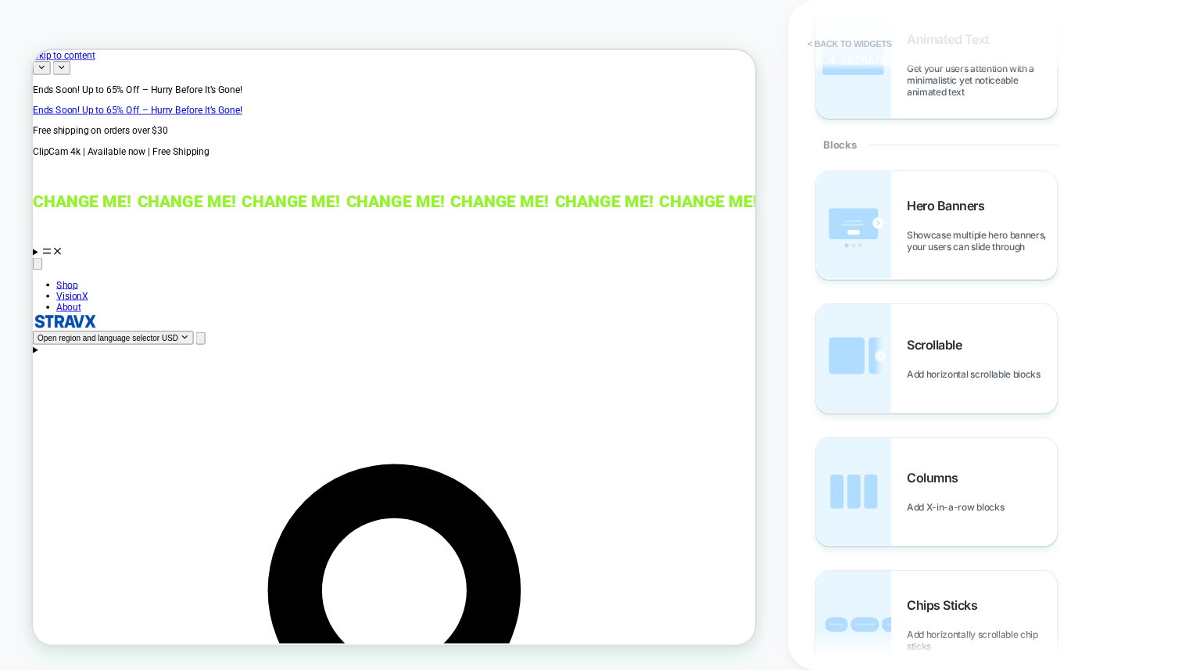
click at [844, 50] on button "< Back to widgets" at bounding box center [850, 43] width 100 height 25
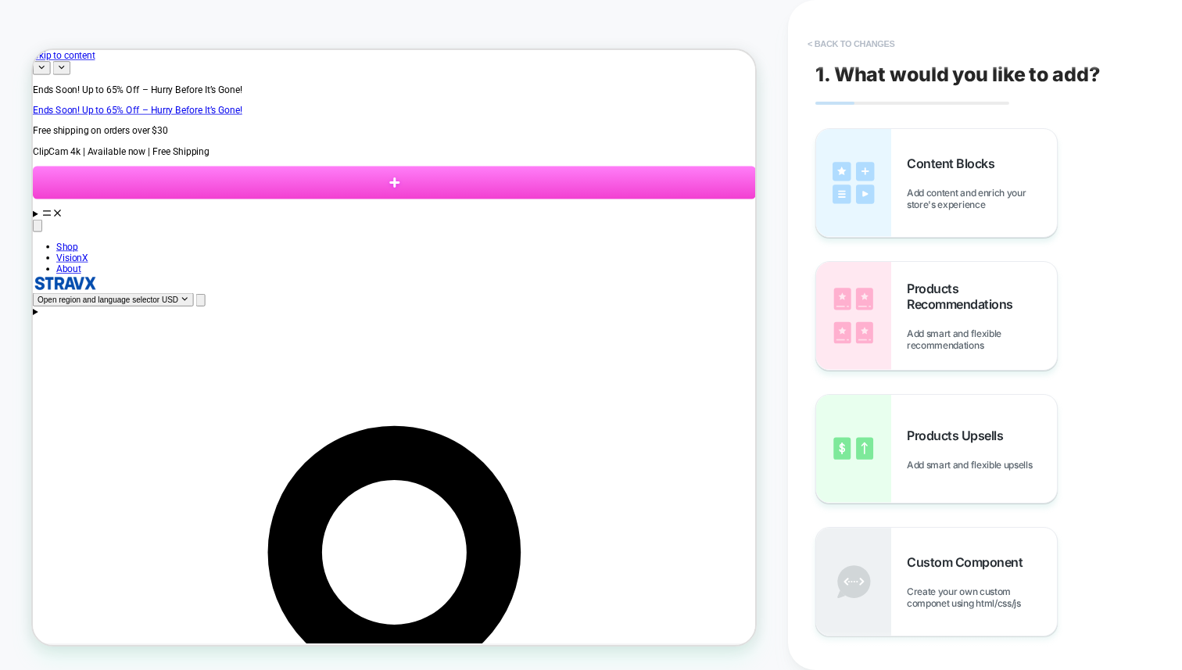
click at [833, 52] on button "< Back to changes" at bounding box center [851, 43] width 103 height 25
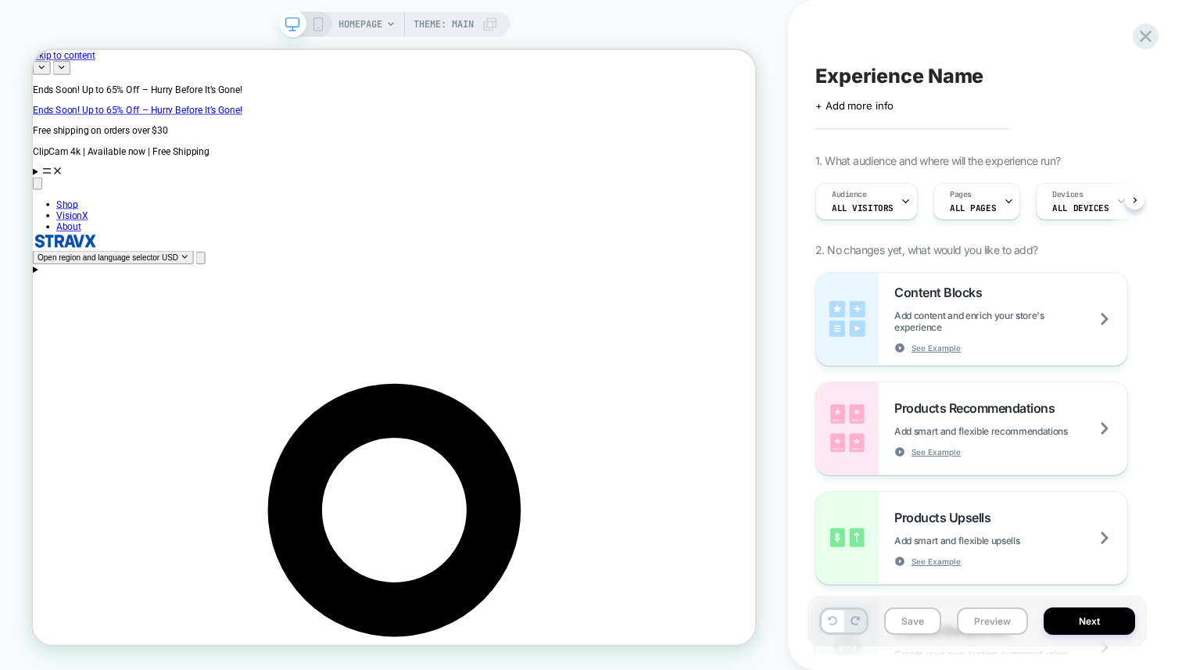
scroll to position [0, 1]
click at [311, 30] on icon at bounding box center [318, 24] width 14 height 14
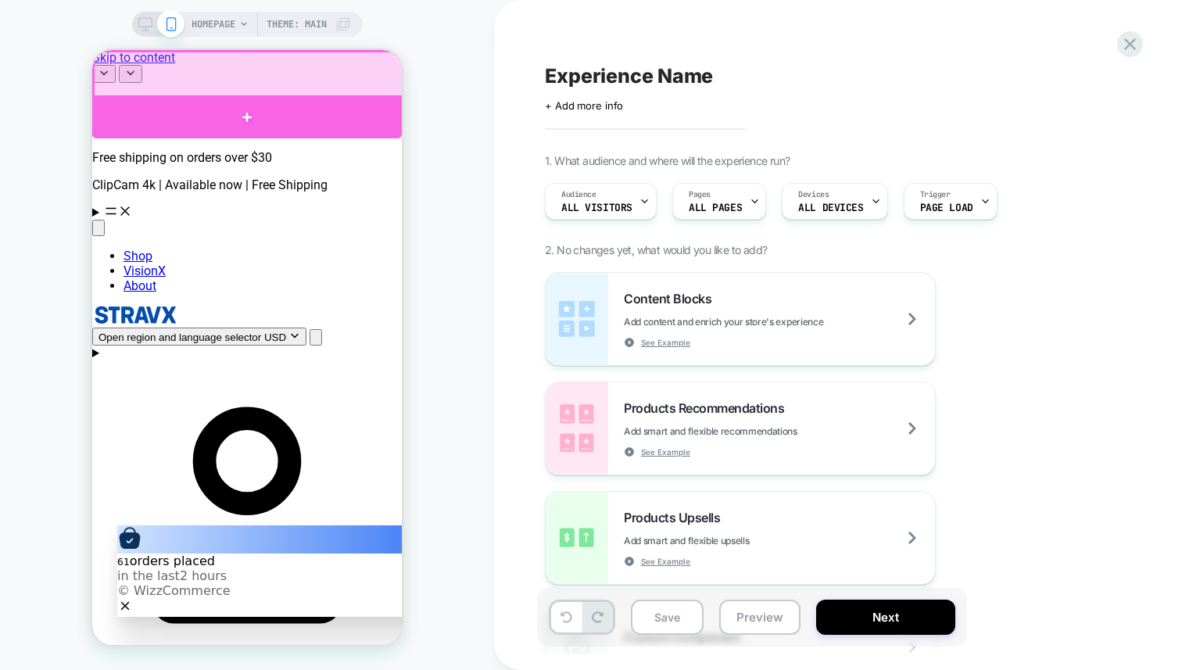
click at [299, 109] on div at bounding box center [247, 116] width 310 height 43
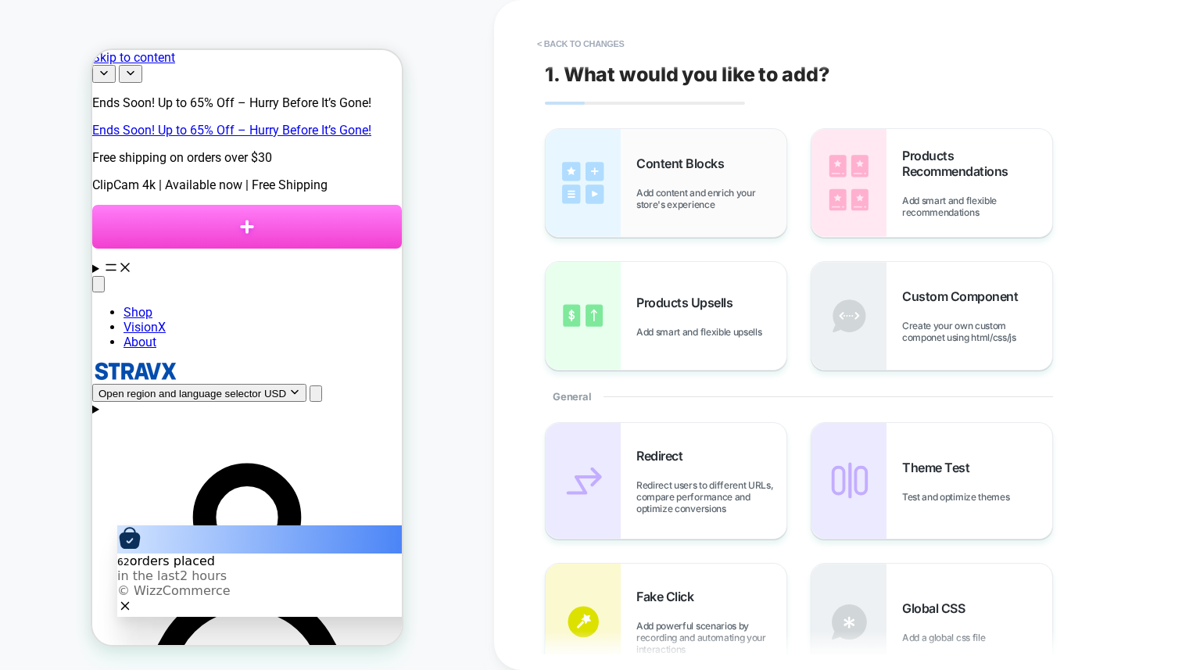
click at [699, 193] on span "Add content and enrich your store's experience" at bounding box center [711, 198] width 150 height 23
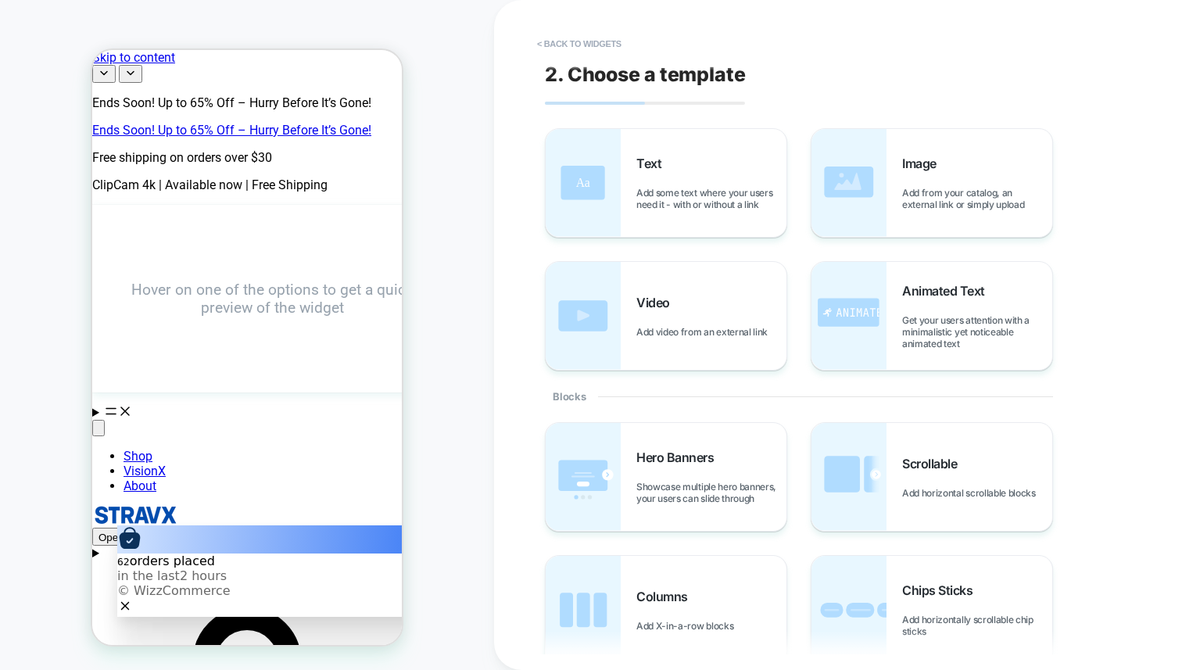
scroll to position [644, 0]
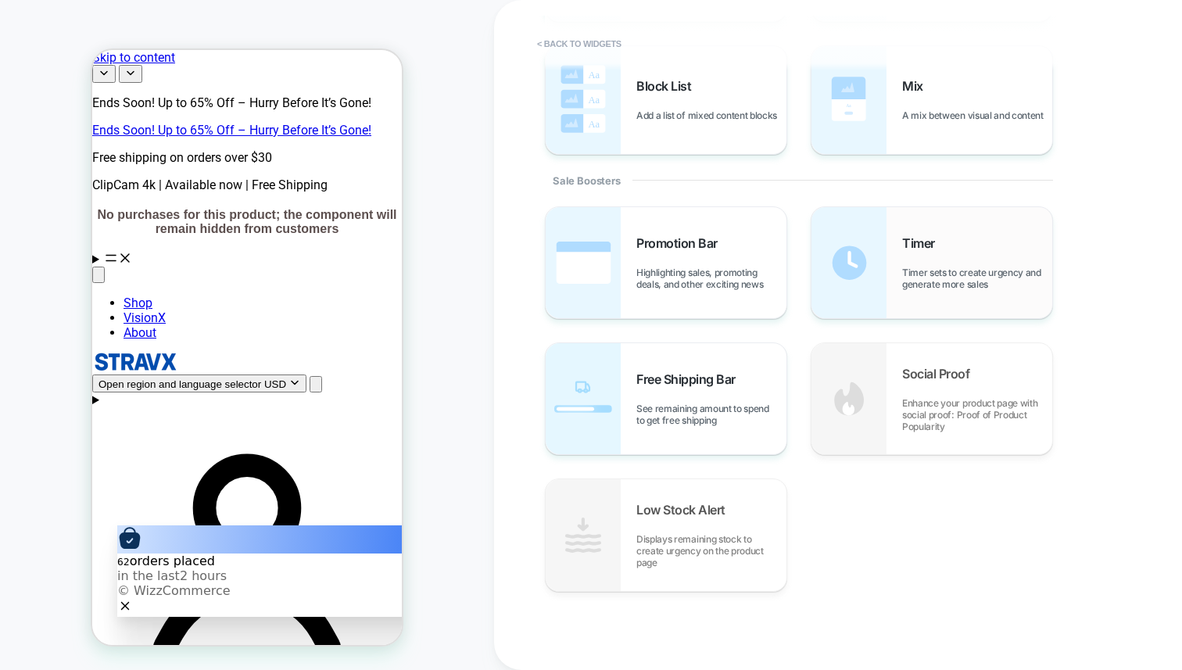
click at [913, 269] on span "Timer sets to create urgency and generate more sales" at bounding box center [977, 278] width 150 height 23
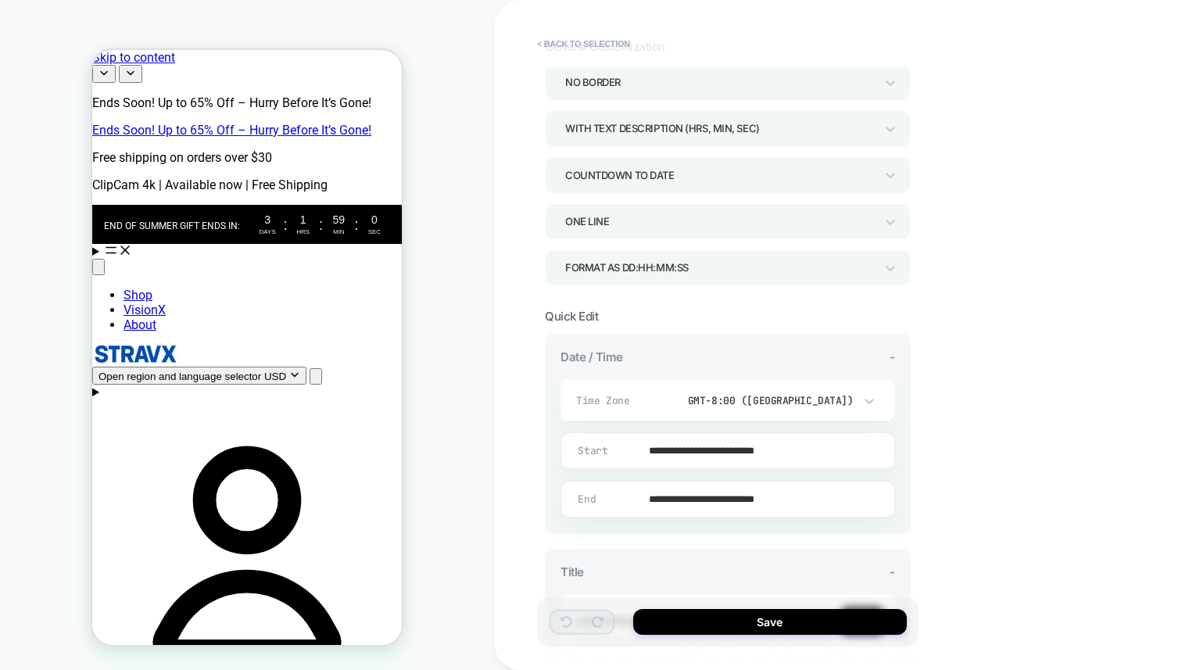
scroll to position [98, 0]
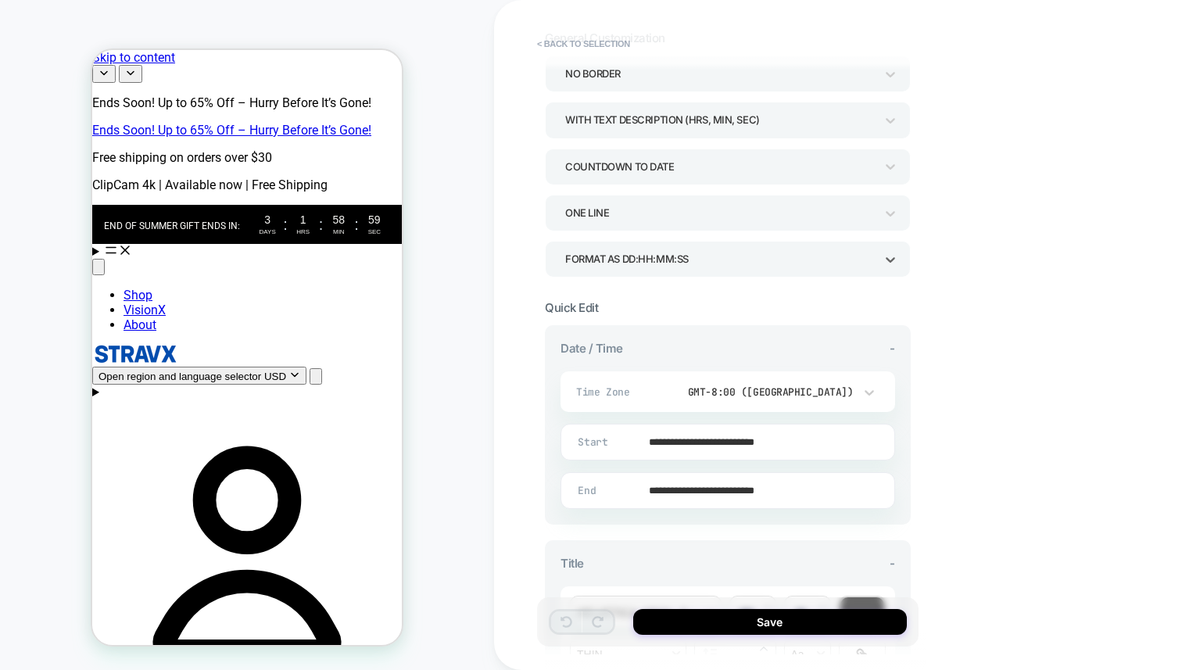
click at [661, 268] on div "Format as DD:HH:MM:SS" at bounding box center [720, 259] width 310 height 21
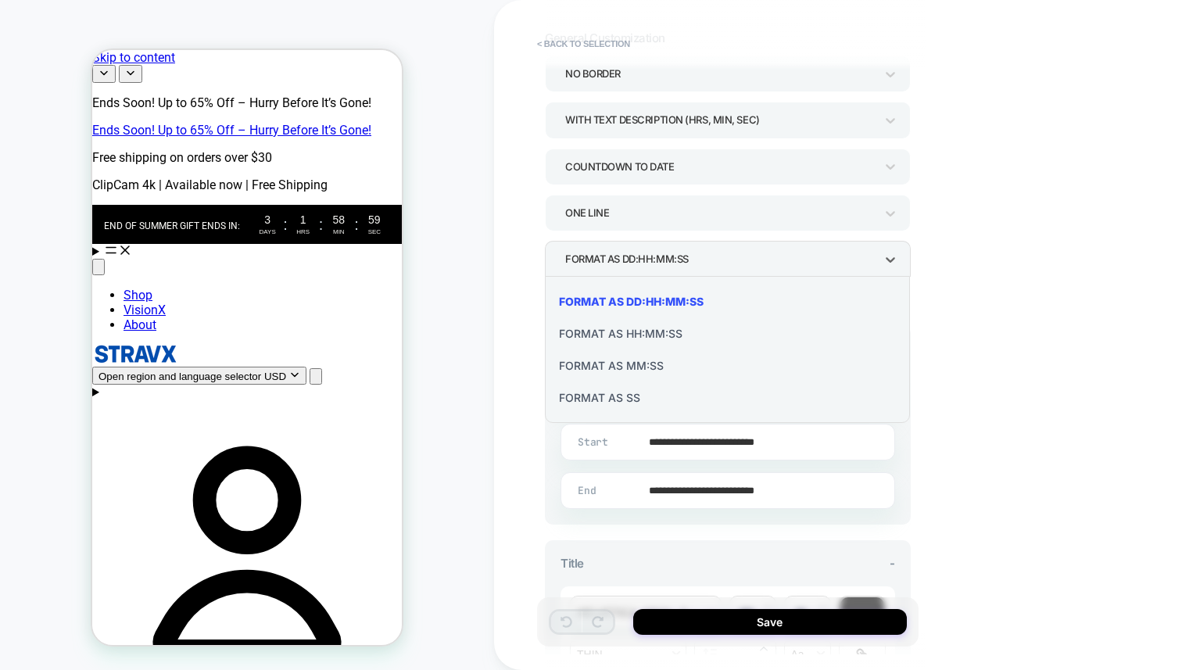
click at [636, 327] on div "Format as HH:MM:SS" at bounding box center [727, 333] width 353 height 32
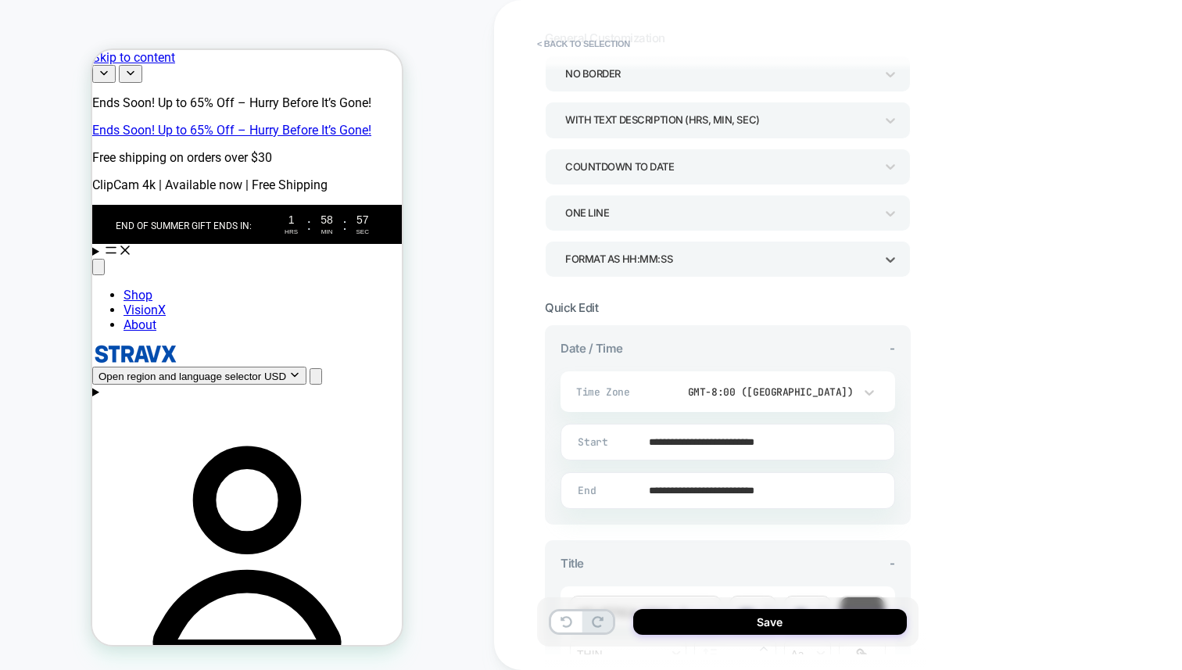
click at [675, 149] on div "COUNTDOWN TO DATE" at bounding box center [728, 167] width 366 height 36
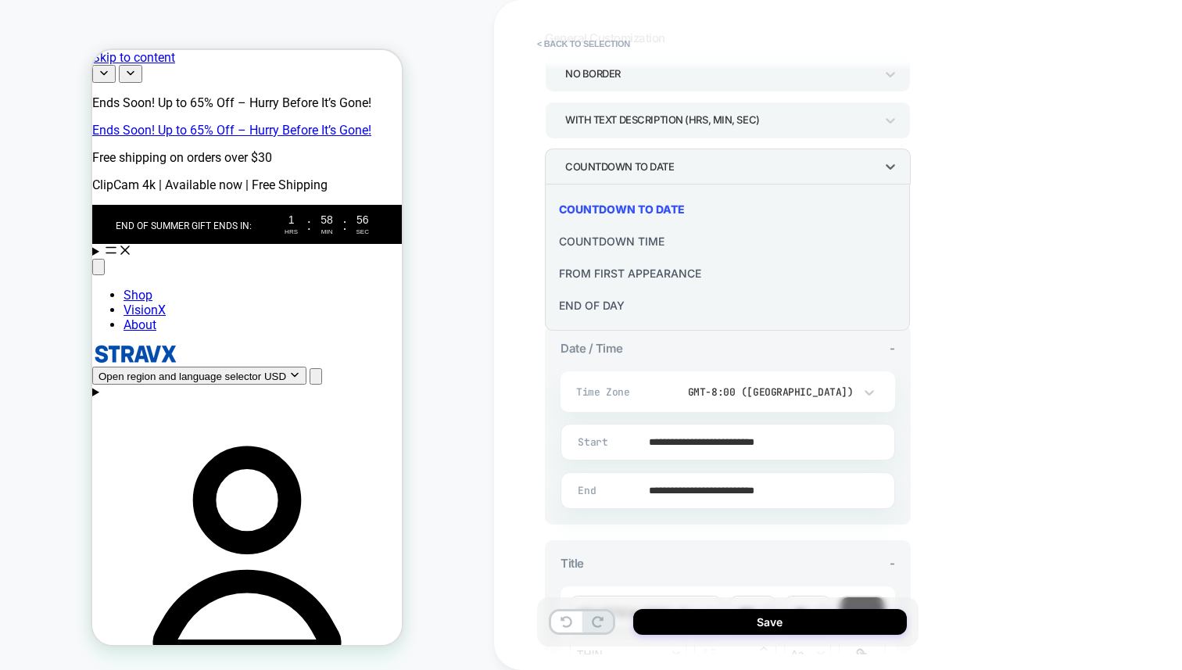
click at [616, 305] on div "END OF DAY" at bounding box center [727, 305] width 353 height 32
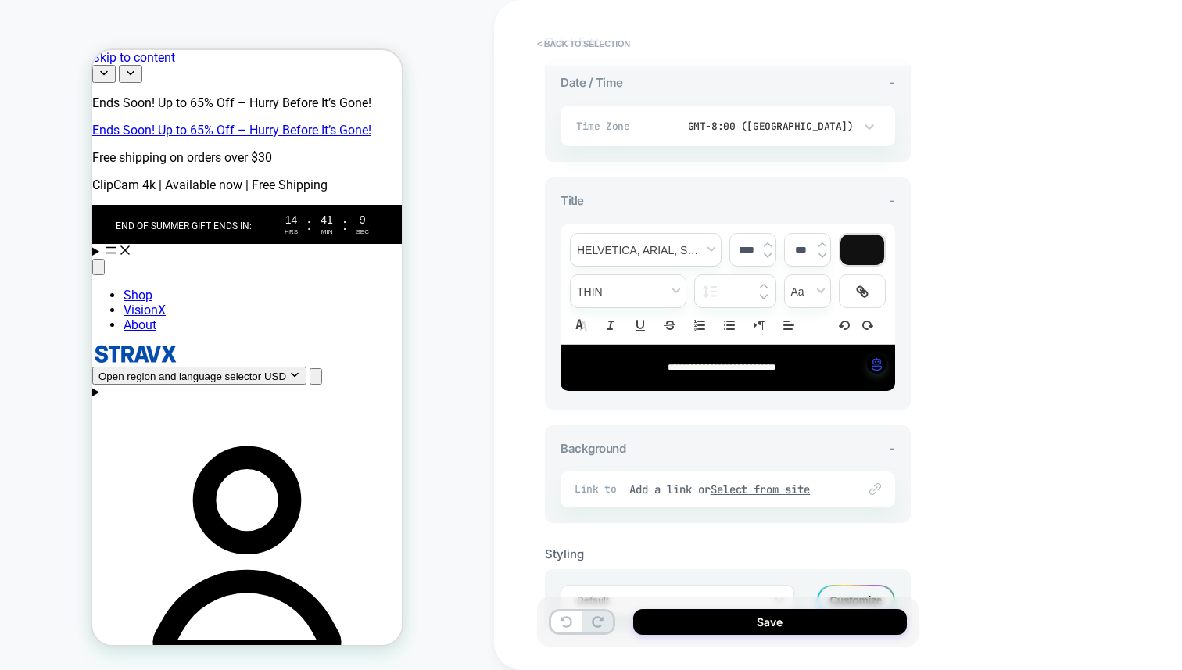
scroll to position [375, 0]
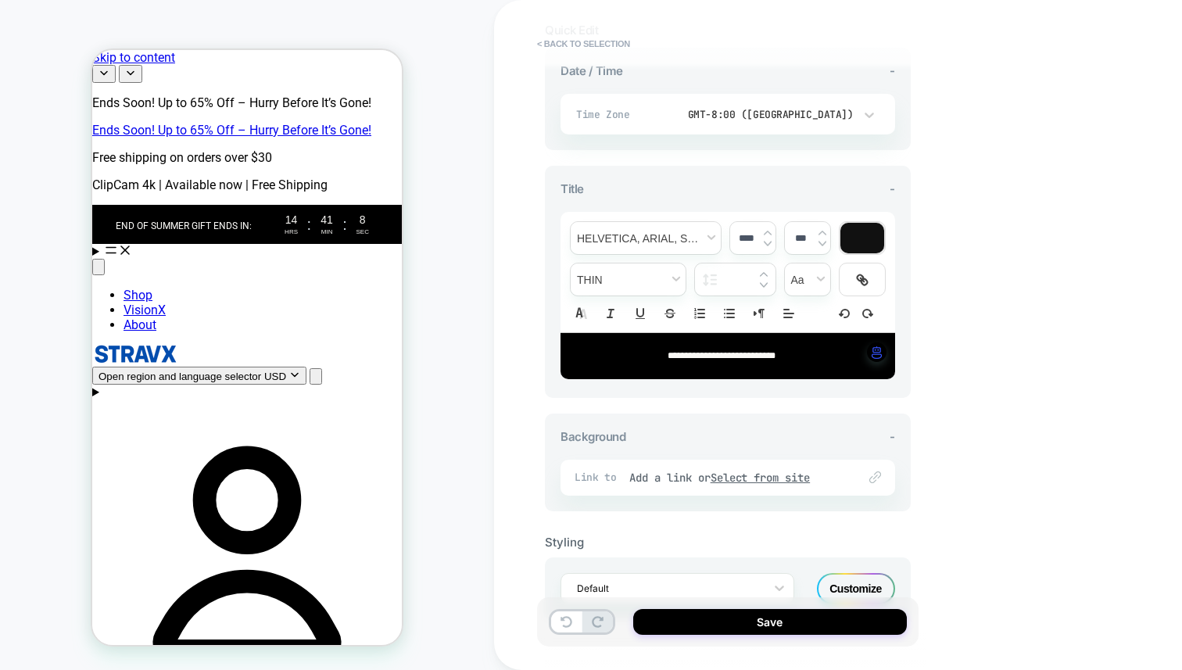
click at [668, 358] on span "**********" at bounding box center [722, 355] width 108 height 9
type input "****"
drag, startPoint x: 651, startPoint y: 358, endPoint x: 735, endPoint y: 358, distance: 83.6
click at [736, 358] on span "**********" at bounding box center [722, 355] width 108 height 9
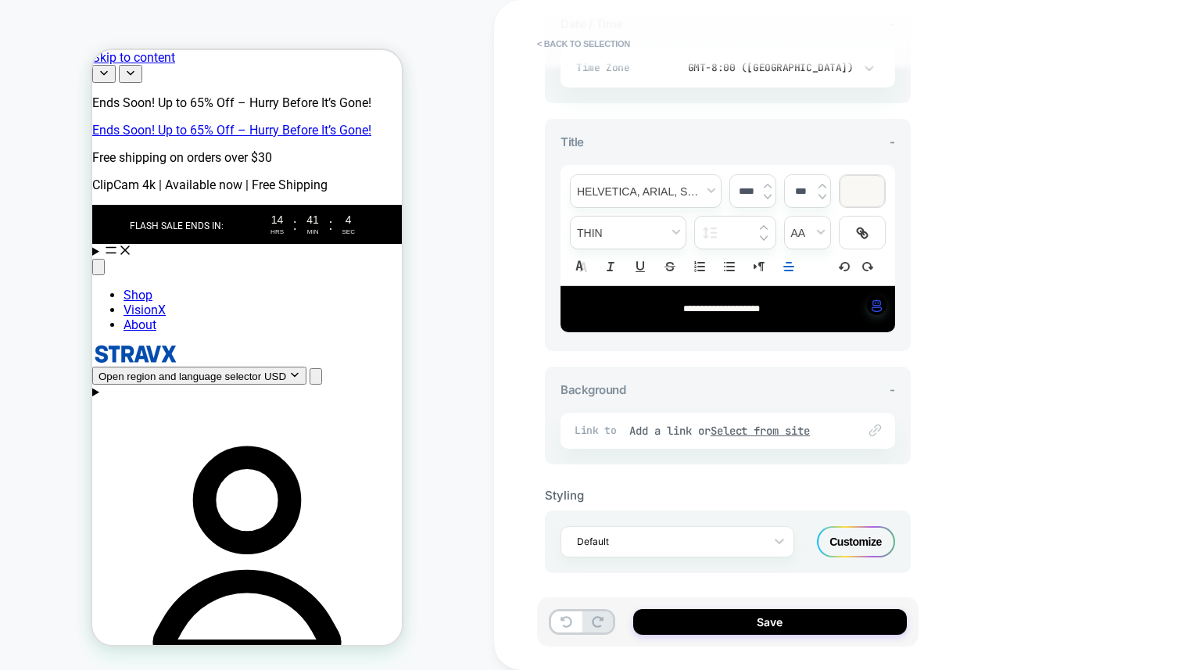
click at [859, 532] on div "Customize" at bounding box center [856, 541] width 78 height 31
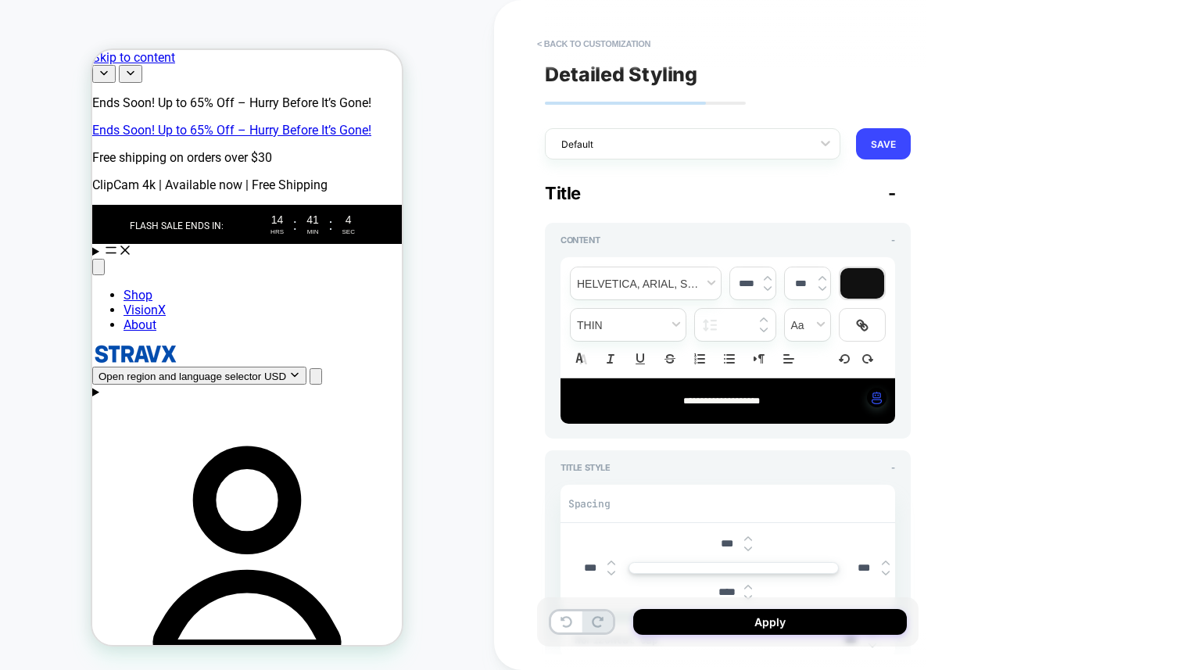
type textarea "*"
click at [859, 285] on div at bounding box center [862, 283] width 44 height 30
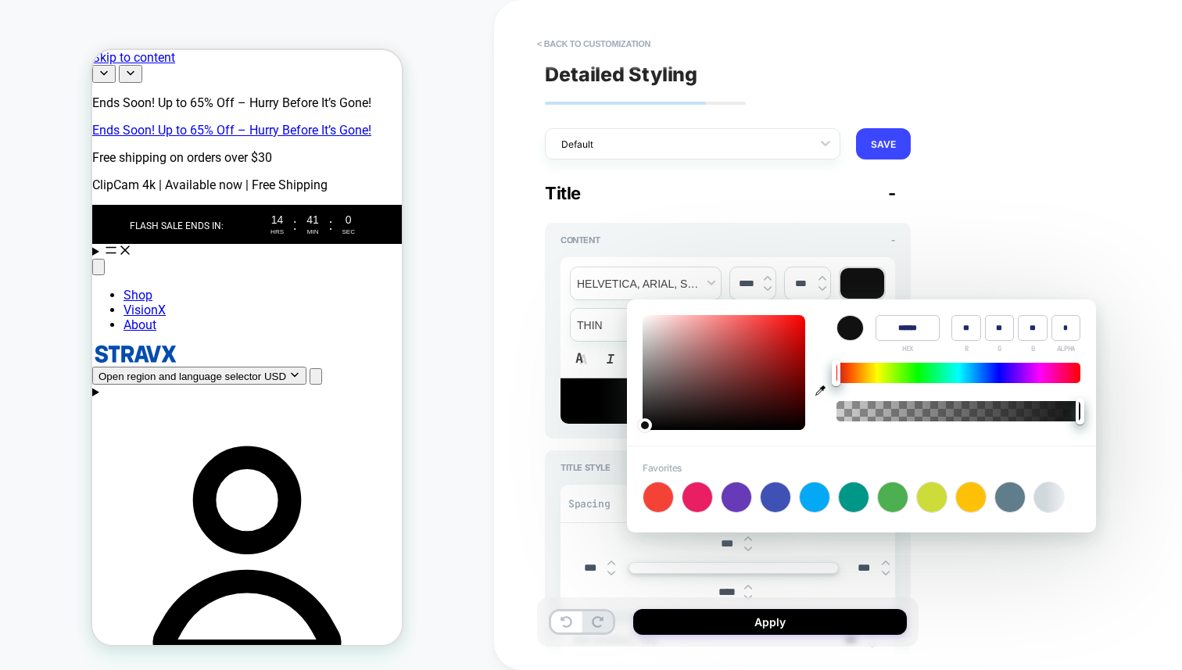
type input "****"
click at [926, 256] on div "**********" at bounding box center [735, 335] width 381 height 670
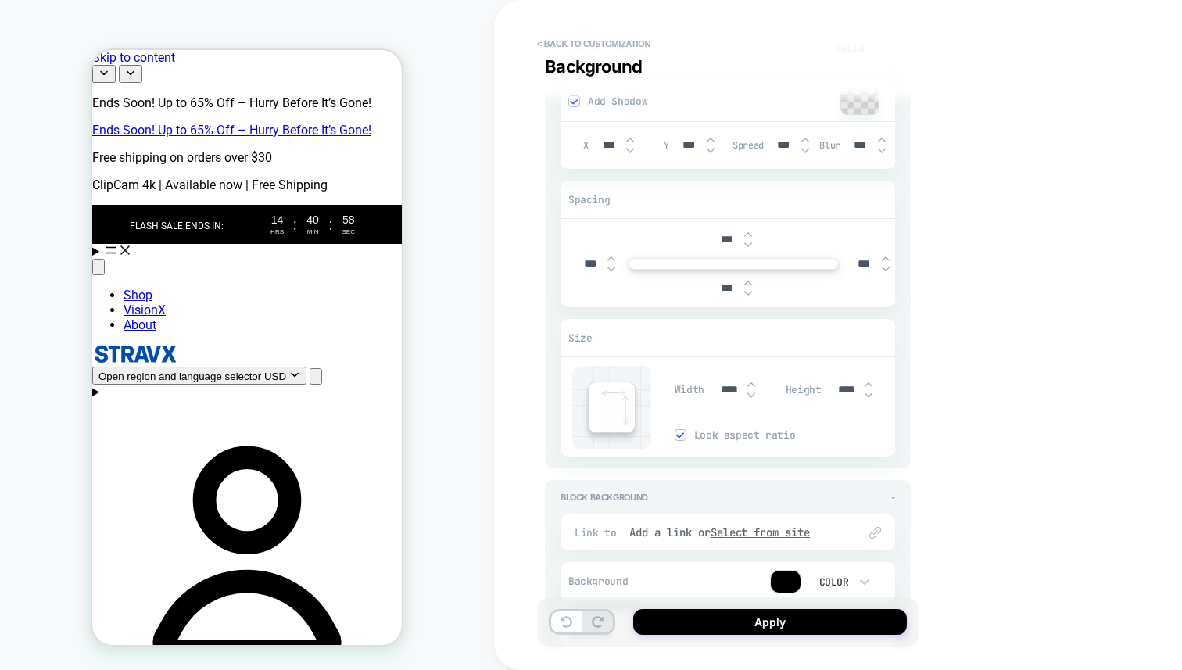
scroll to position [2233, 0]
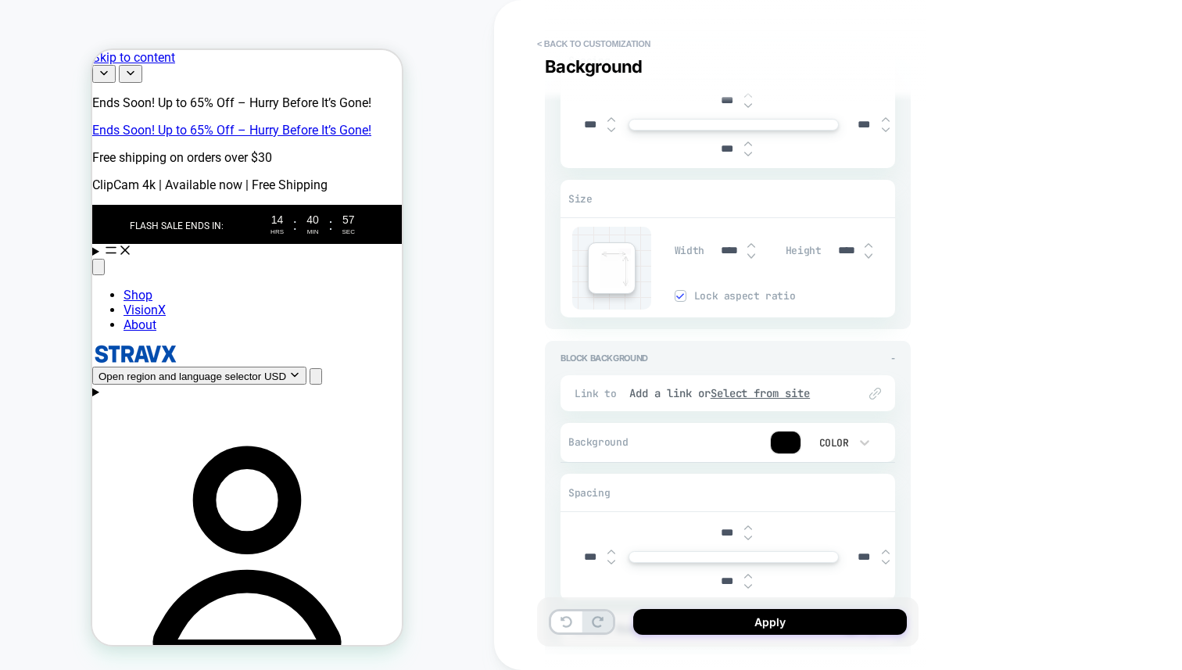
click at [791, 431] on div at bounding box center [785, 442] width 31 height 23
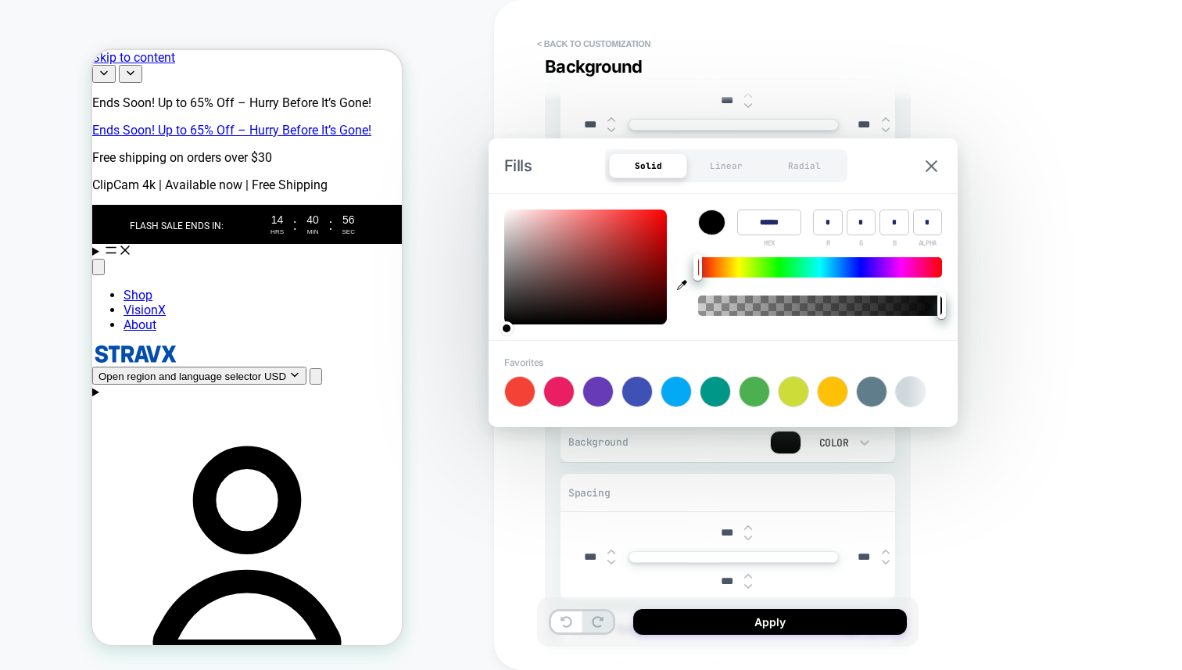
click at [722, 178] on div "Solid Linear Radial" at bounding box center [726, 165] width 242 height 33
click at [724, 163] on div "Linear" at bounding box center [726, 165] width 78 height 25
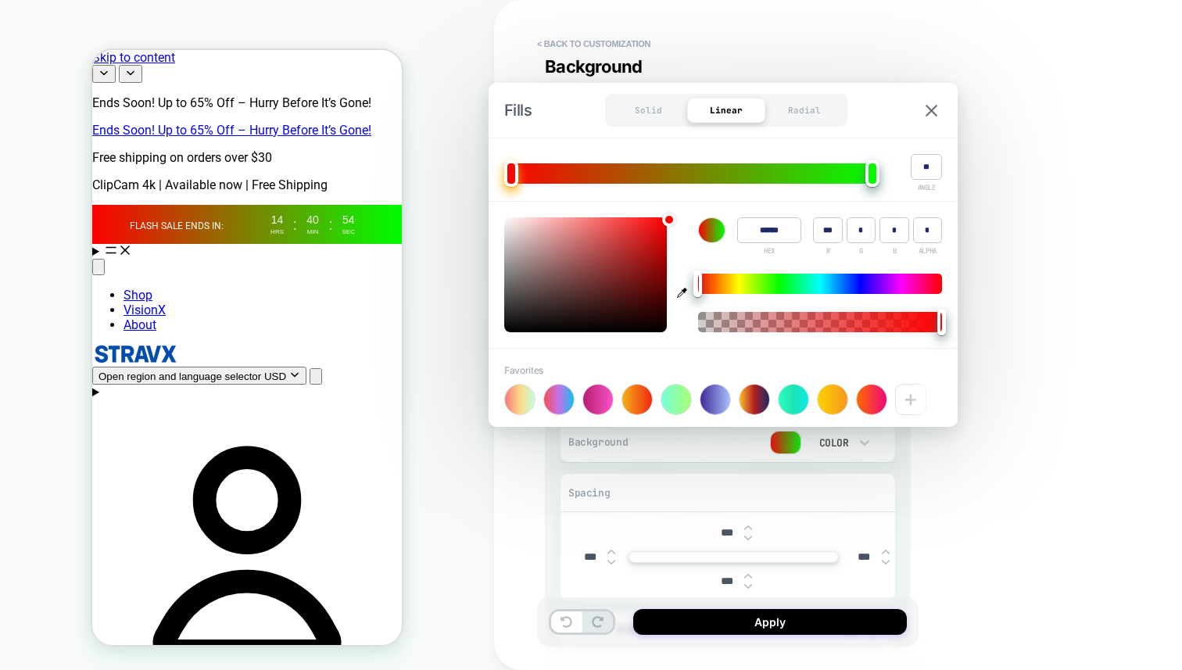
click at [706, 406] on div at bounding box center [715, 400] width 30 height 30
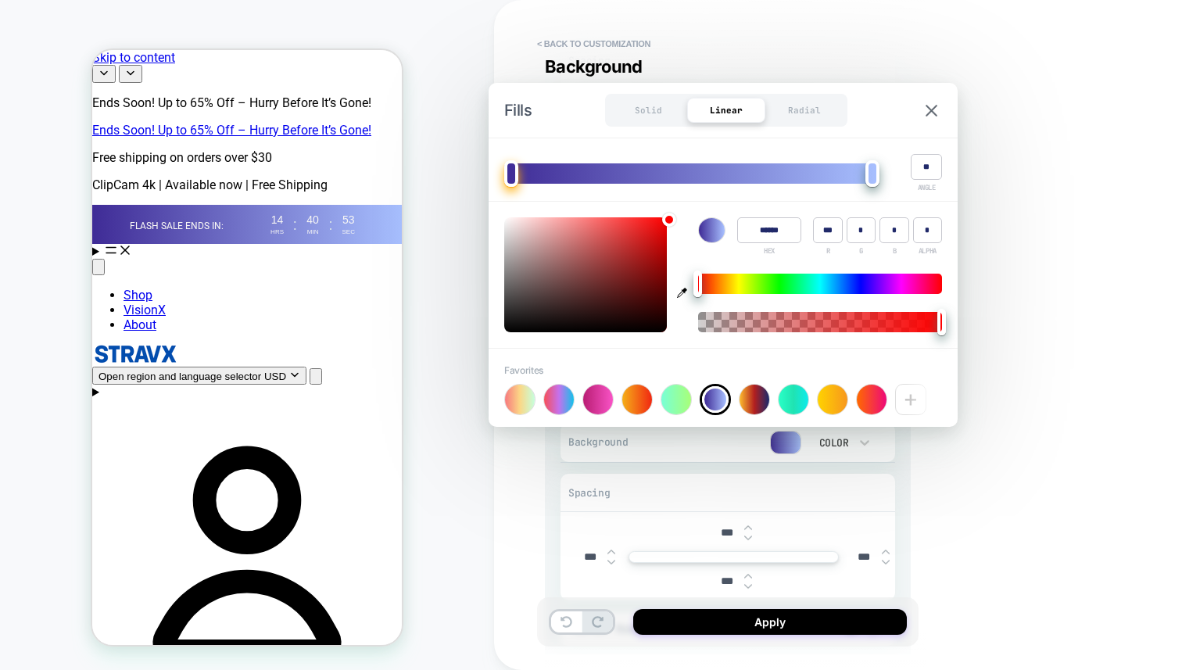
click at [927, 480] on div "**********" at bounding box center [838, 335] width 688 height 670
type textarea "*"
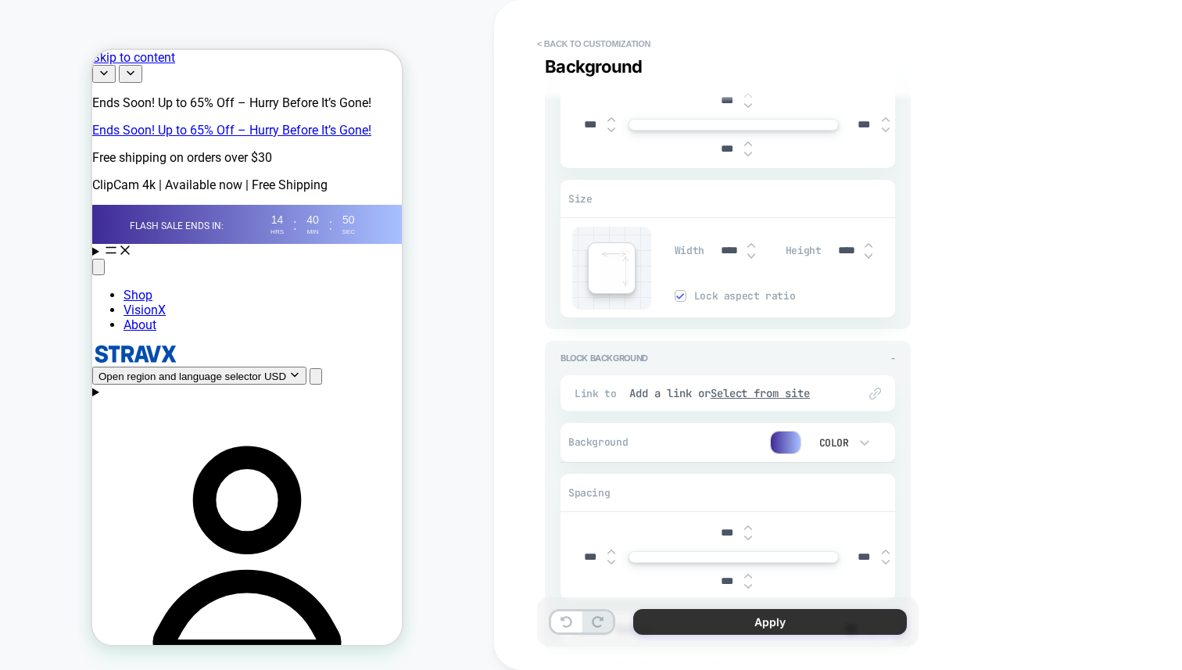
click at [773, 628] on button "Apply" at bounding box center [770, 622] width 274 height 26
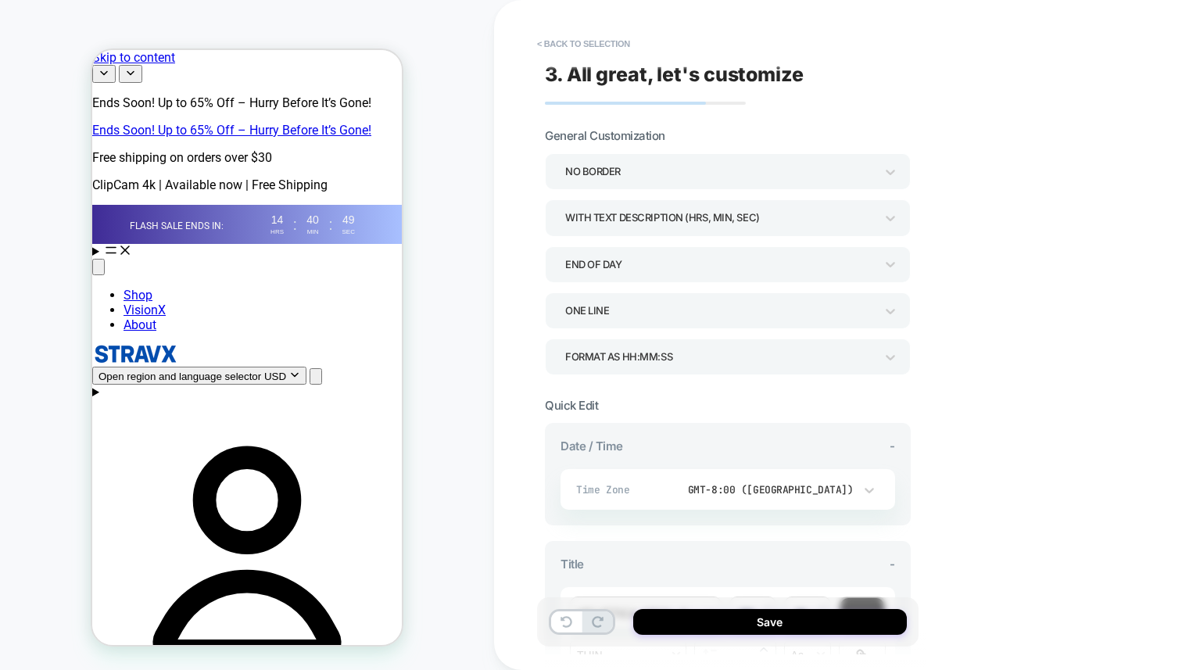
click at [773, 628] on button "Save" at bounding box center [770, 622] width 274 height 26
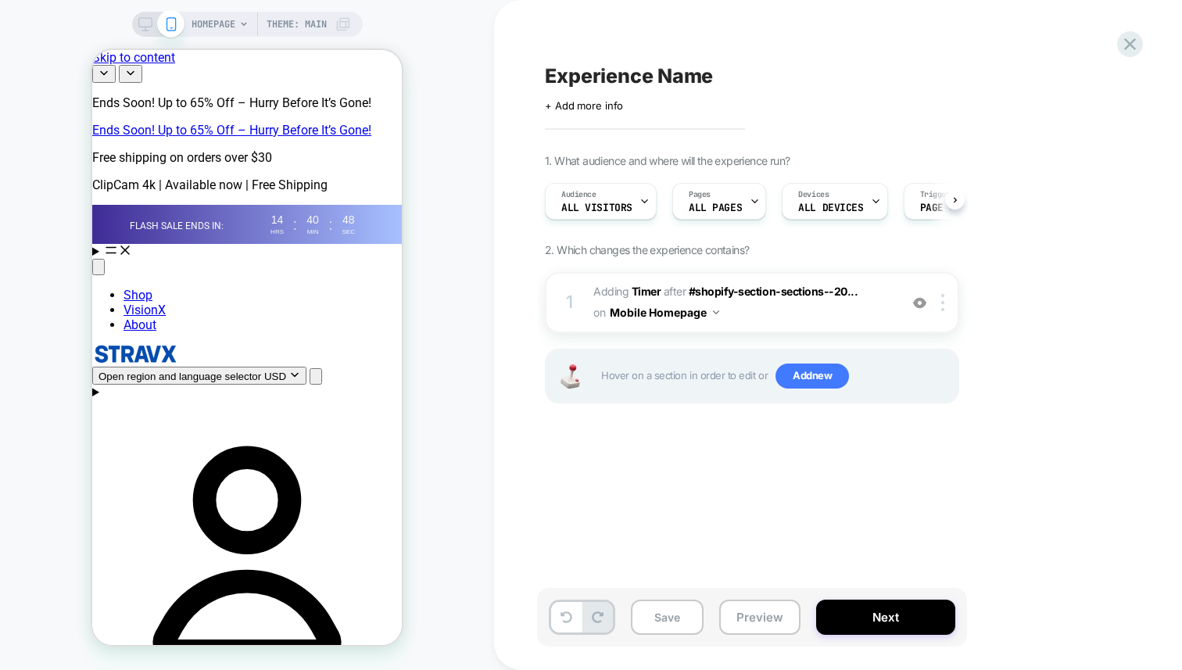
scroll to position [0, 1]
click at [937, 302] on div at bounding box center [946, 302] width 26 height 17
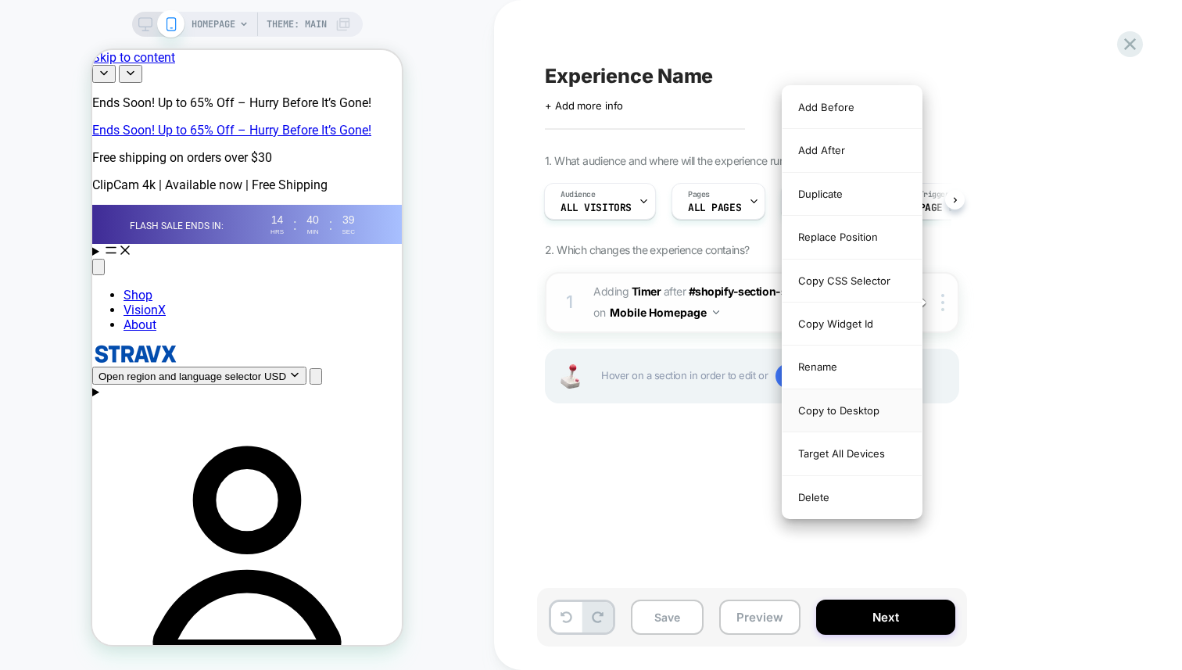
click at [830, 412] on div "Copy to Desktop" at bounding box center [852, 410] width 139 height 43
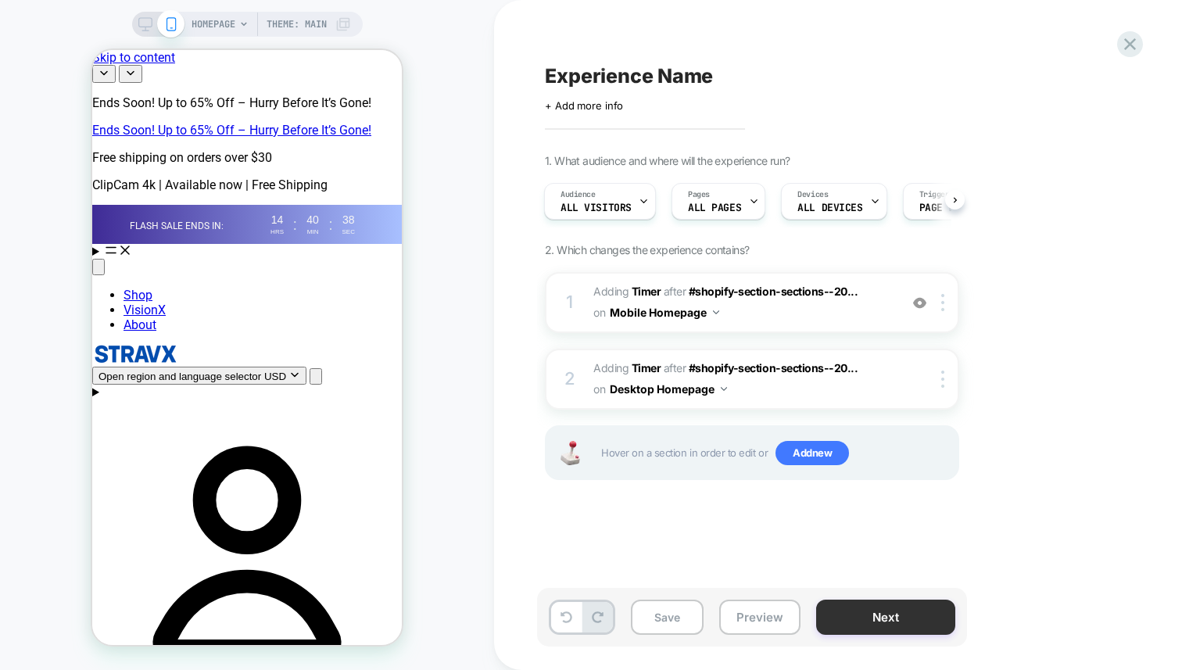
click at [860, 625] on button "Next" at bounding box center [885, 617] width 139 height 35
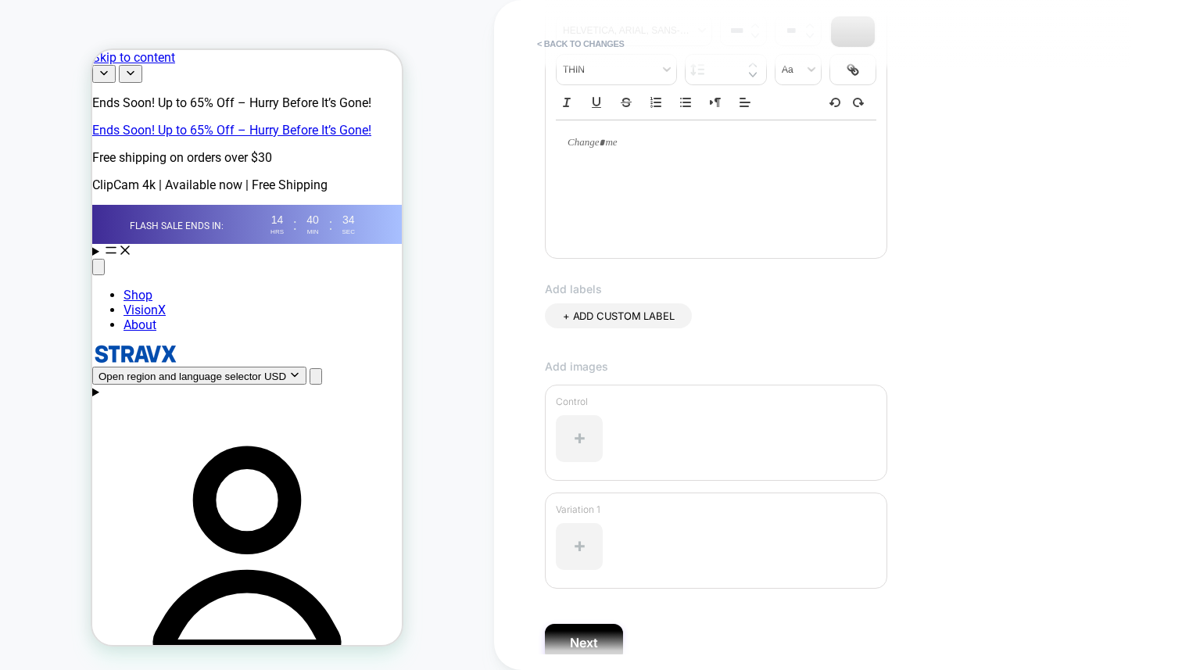
scroll to position [326, 0]
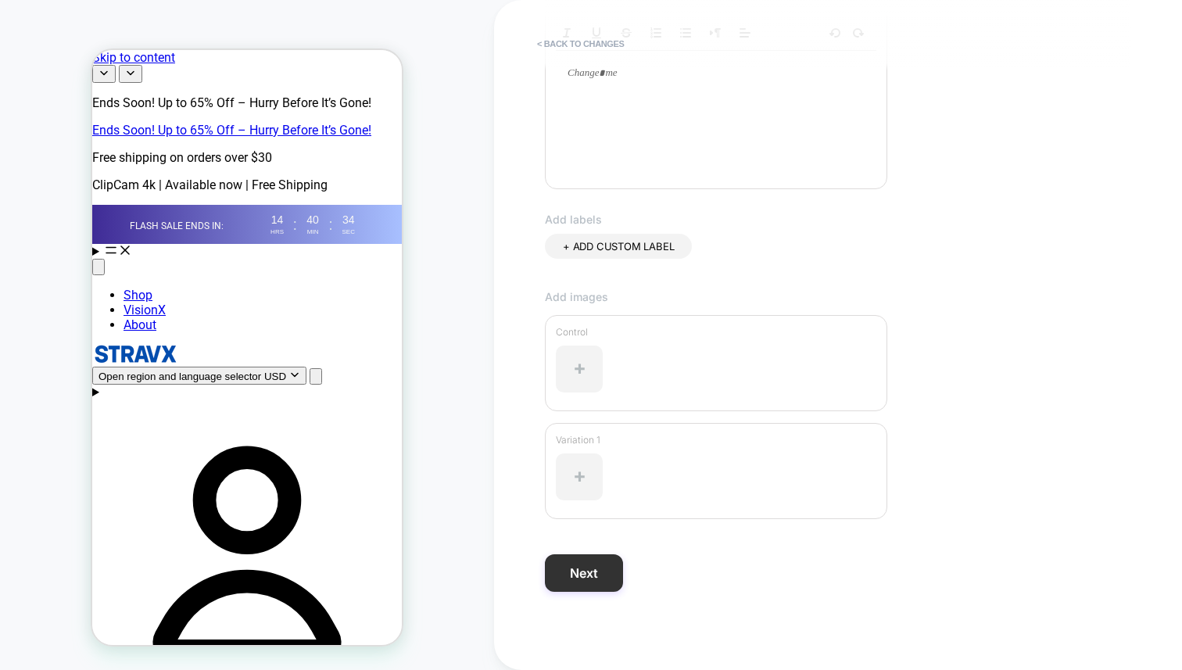
type input "*****"
click at [609, 560] on button "Next" at bounding box center [584, 573] width 78 height 38
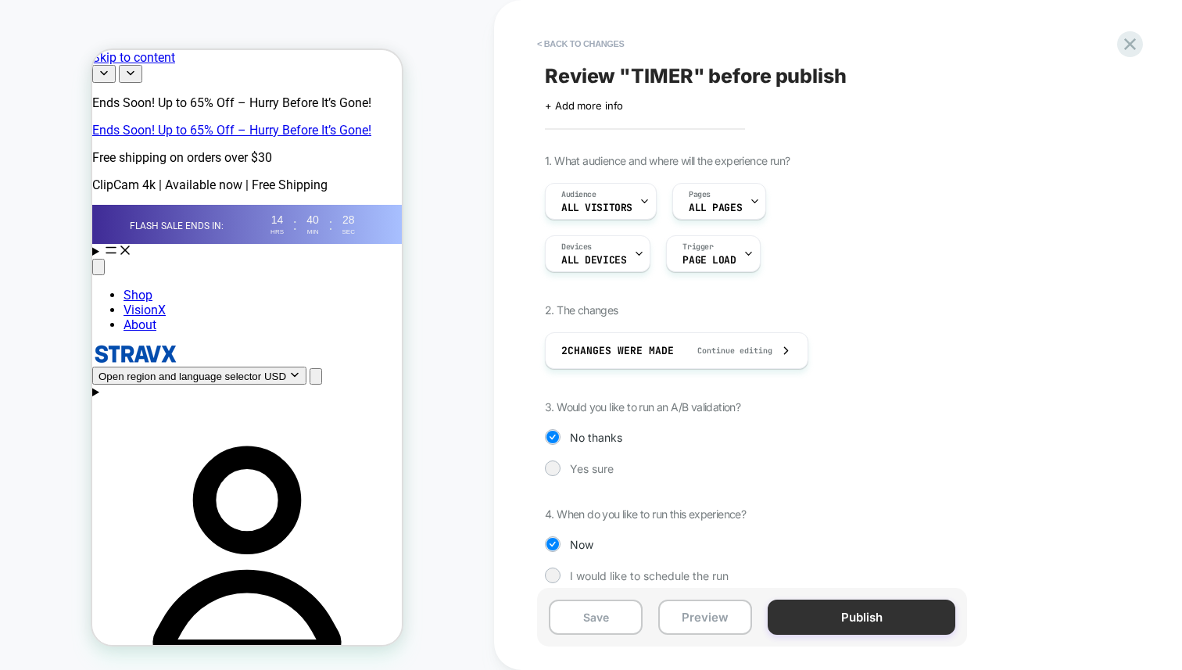
click at [812, 623] on button "Publish" at bounding box center [862, 617] width 188 height 35
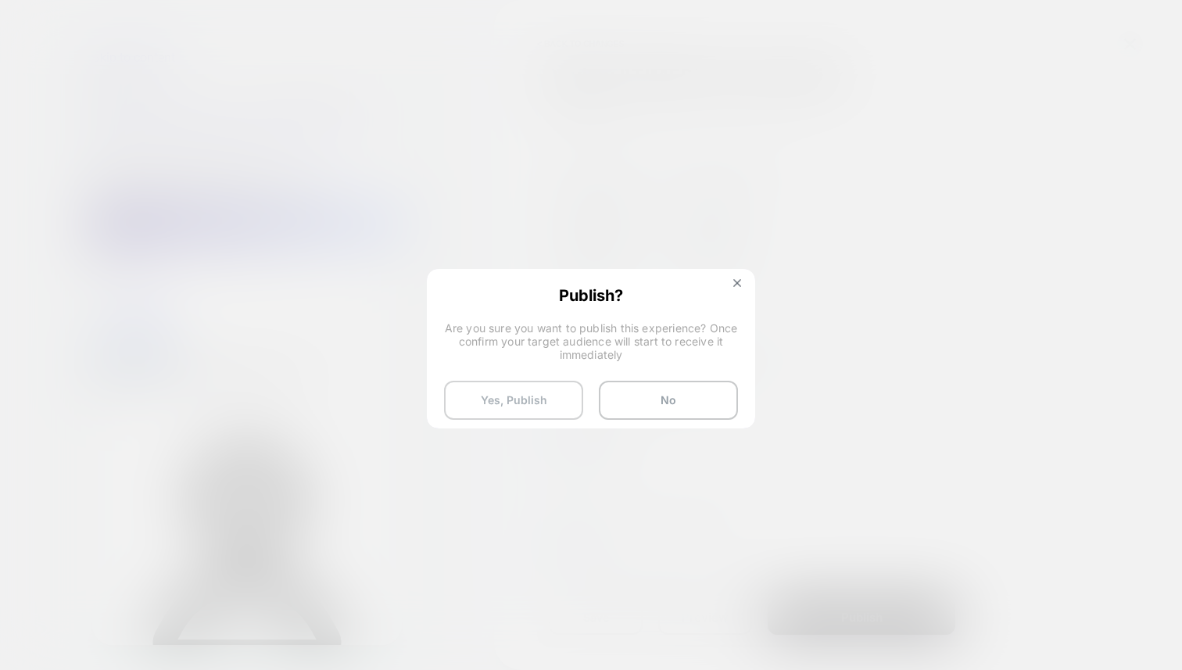
click at [510, 410] on button "Yes, Publish" at bounding box center [513, 400] width 139 height 39
